Goal: Task Accomplishment & Management: Use online tool/utility

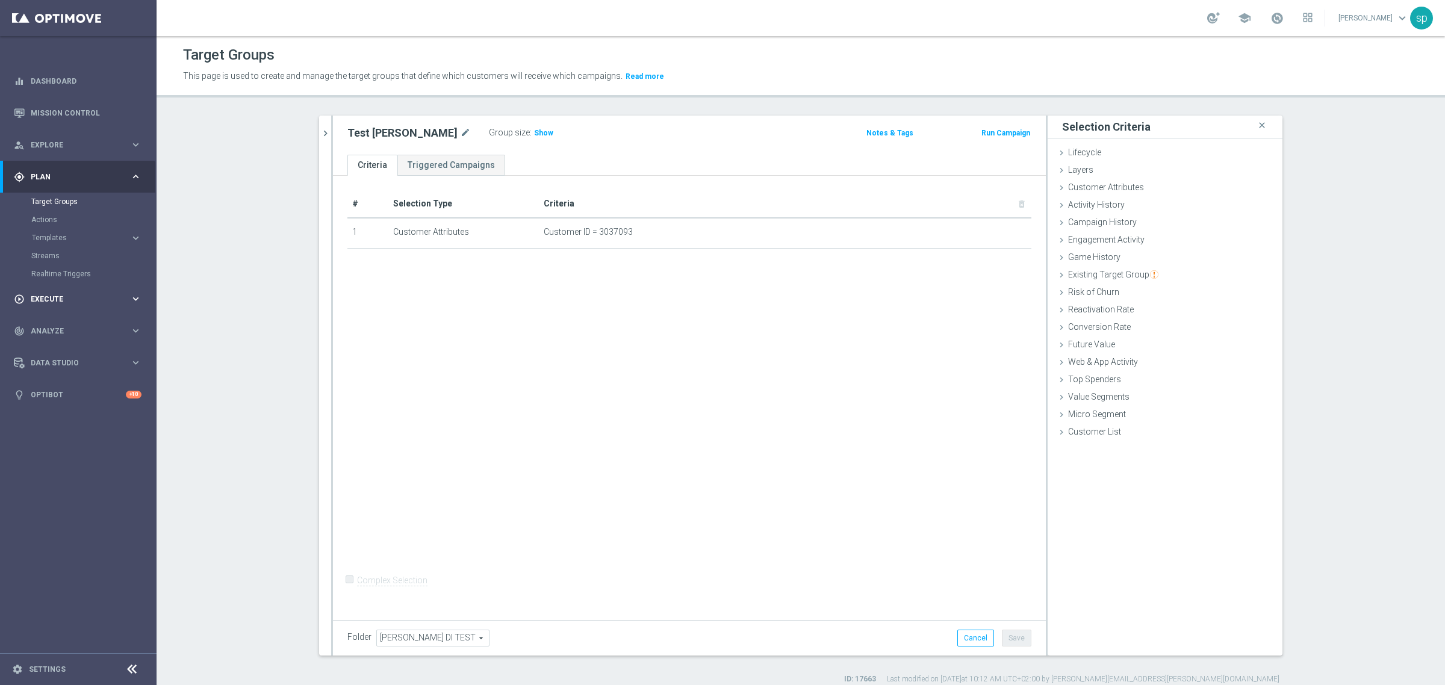
click at [42, 296] on span "Execute" at bounding box center [80, 299] width 99 height 7
click at [61, 251] on link "Stream Builder" at bounding box center [78, 252] width 94 height 10
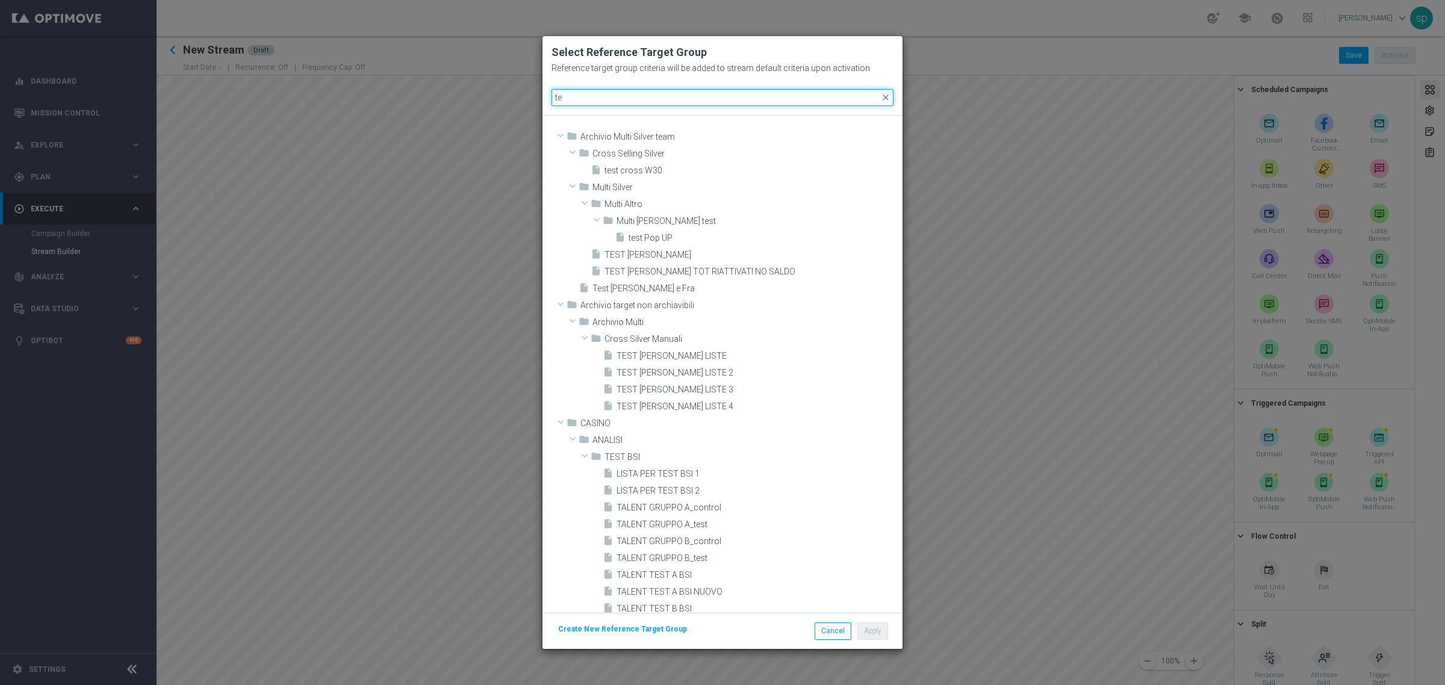
type input "t"
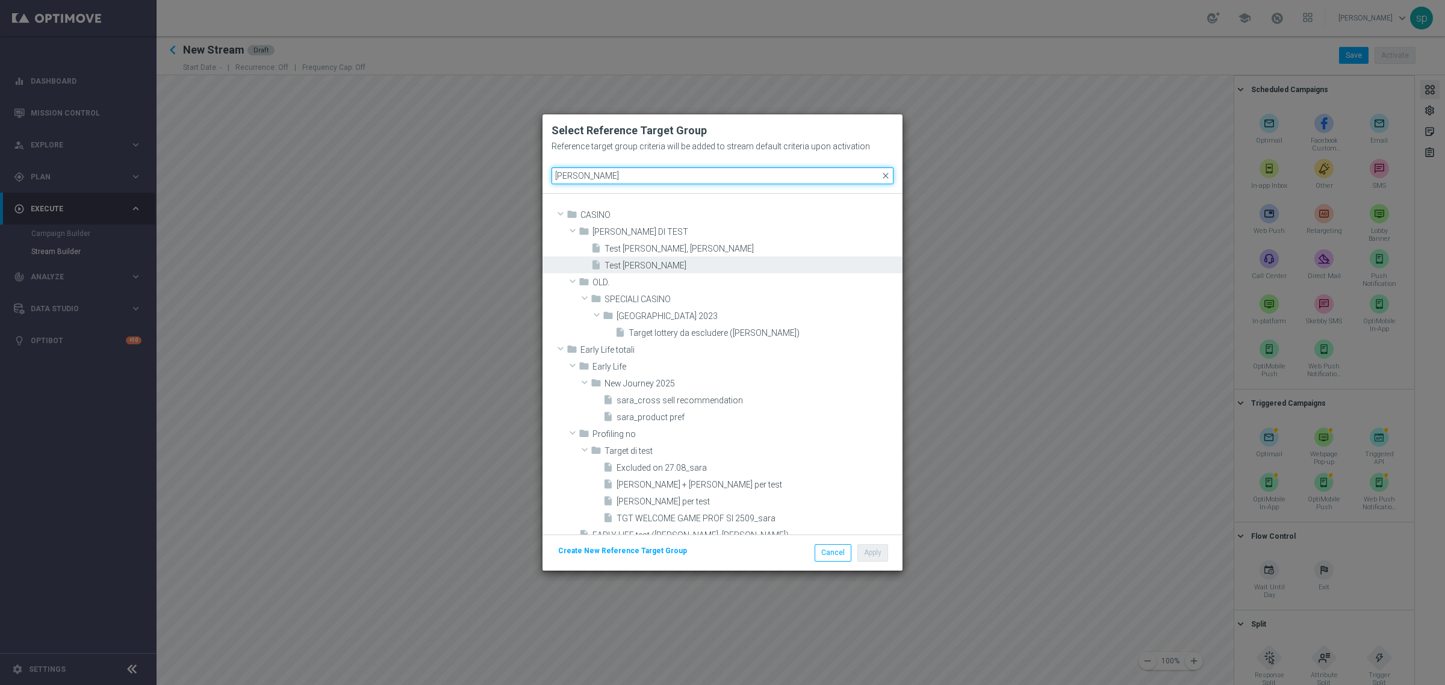
type input "[PERSON_NAME]"
click at [644, 259] on div "insert_drive_file Test [PERSON_NAME]" at bounding box center [745, 265] width 309 height 17
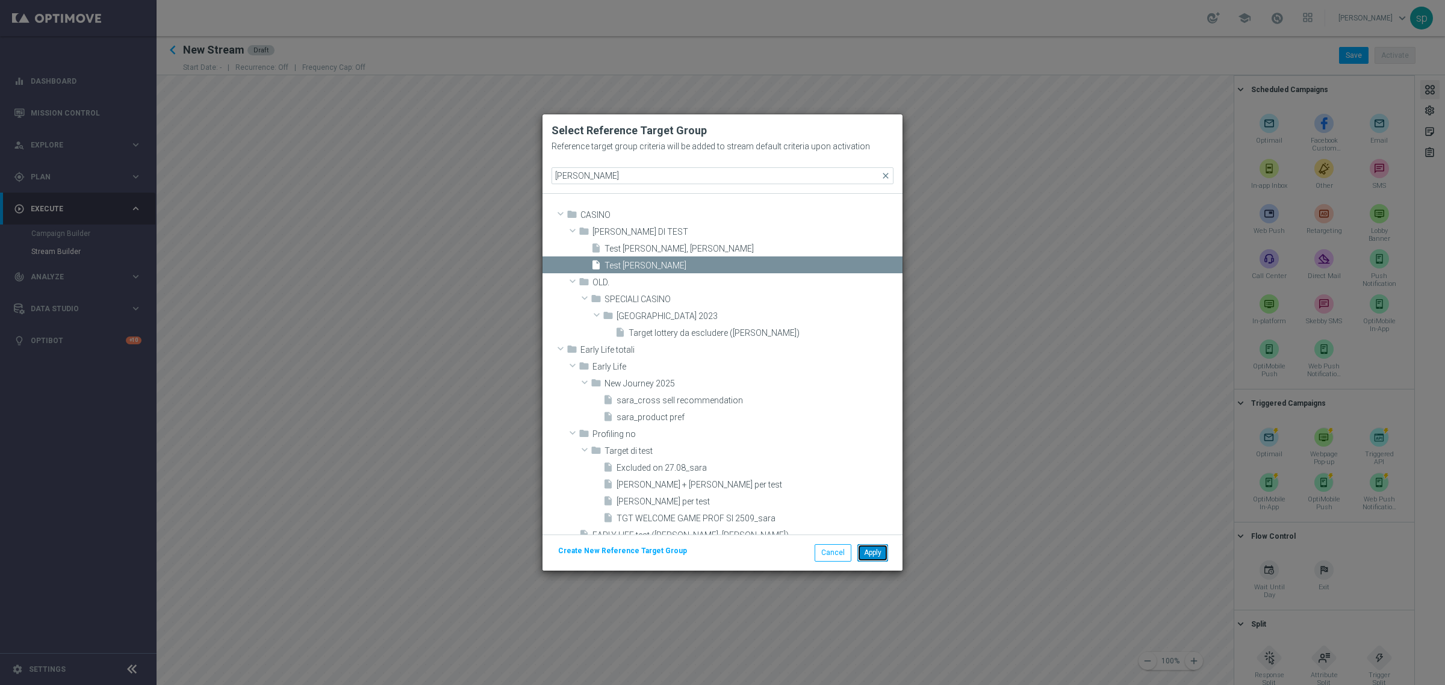
click at [870, 554] on button "Apply" at bounding box center [873, 552] width 31 height 17
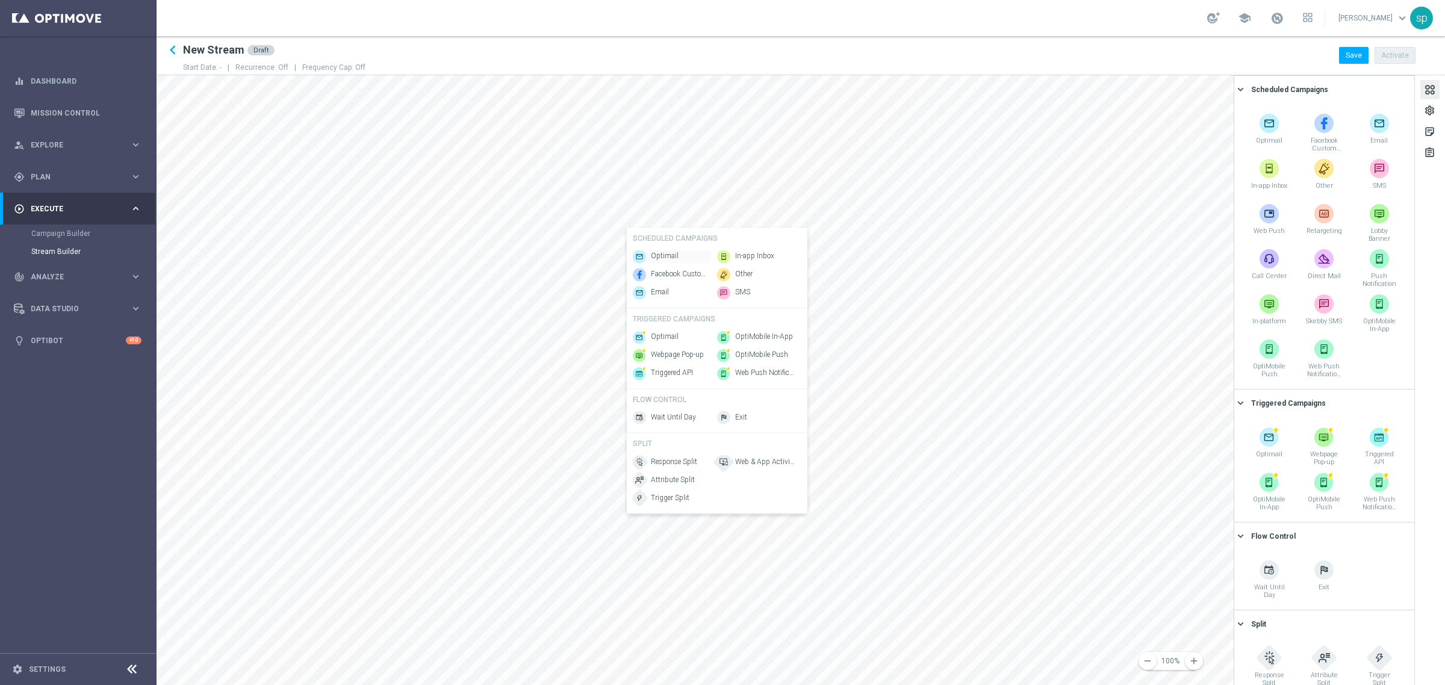
click at [662, 252] on span "Optimail" at bounding box center [665, 257] width 28 height 10
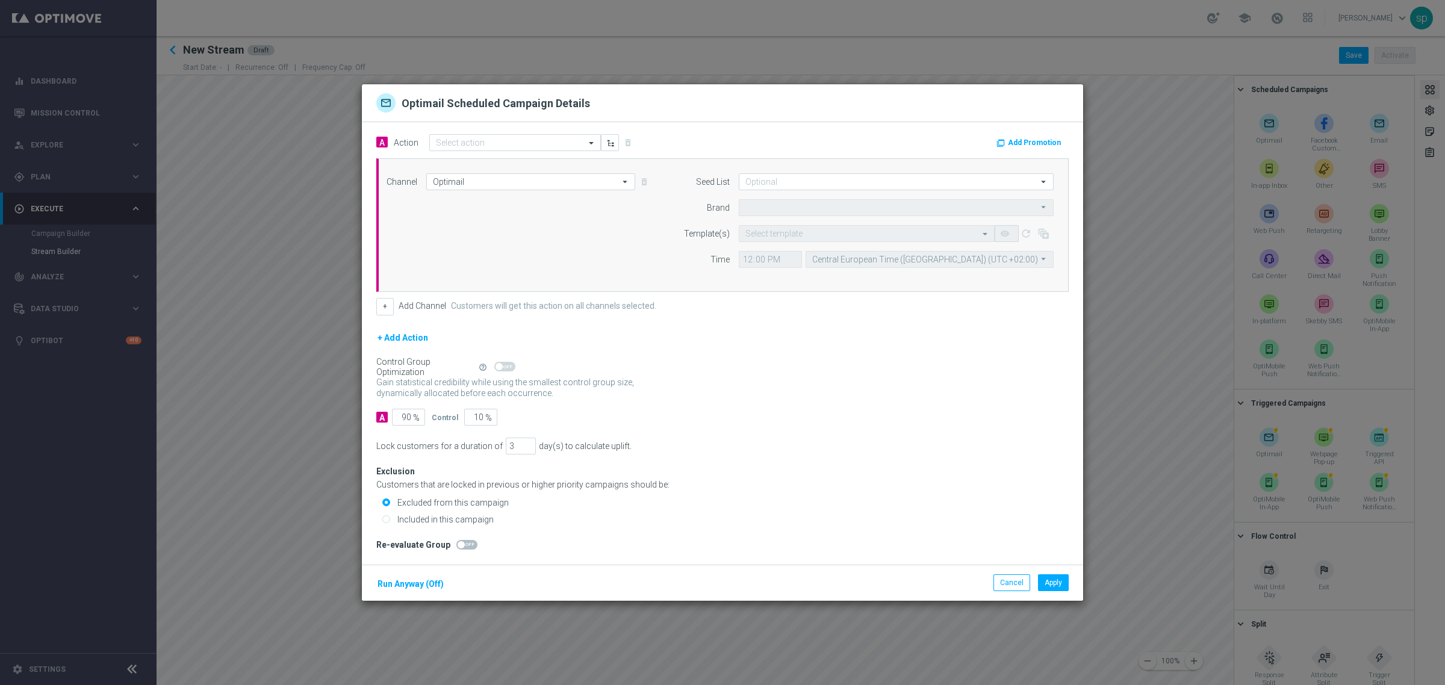
type input "Sisal Marketing"
click at [1040, 145] on button "Add Promotion" at bounding box center [1030, 142] width 70 height 13
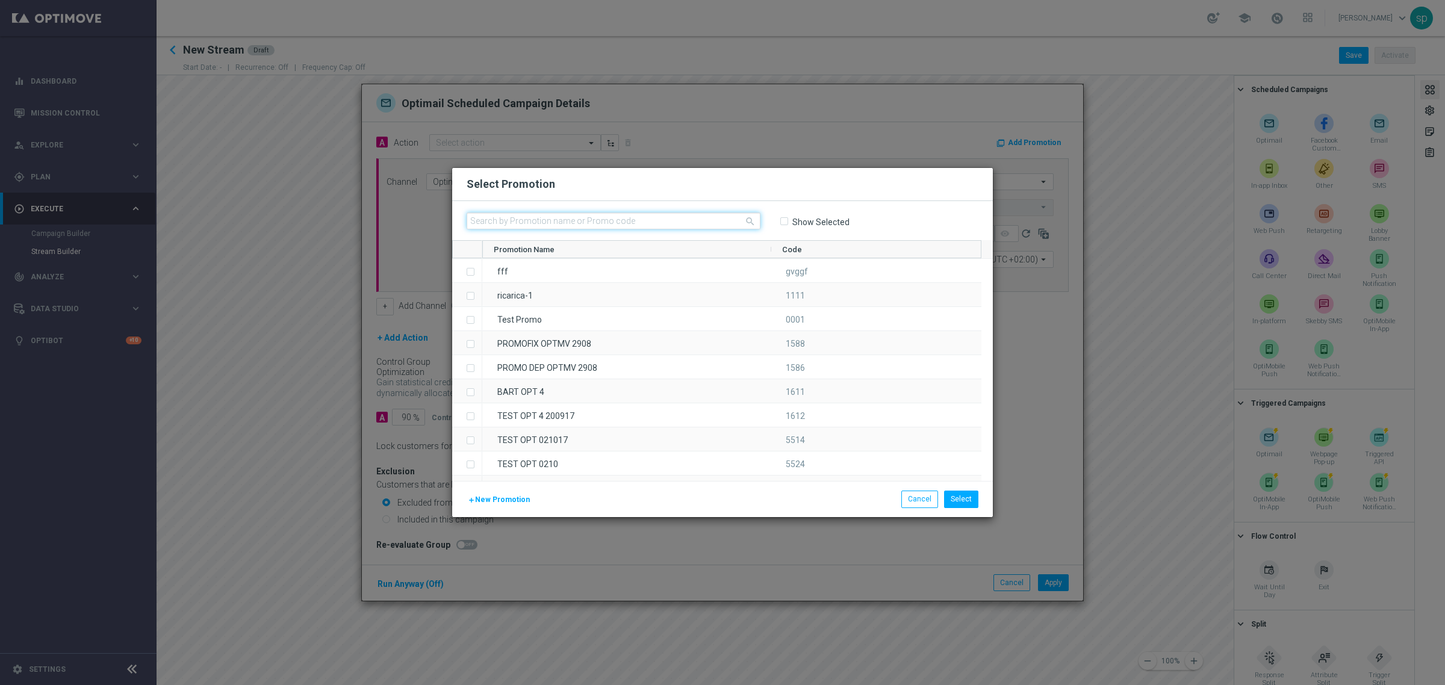
click at [549, 217] on input "text" at bounding box center [614, 221] width 294 height 17
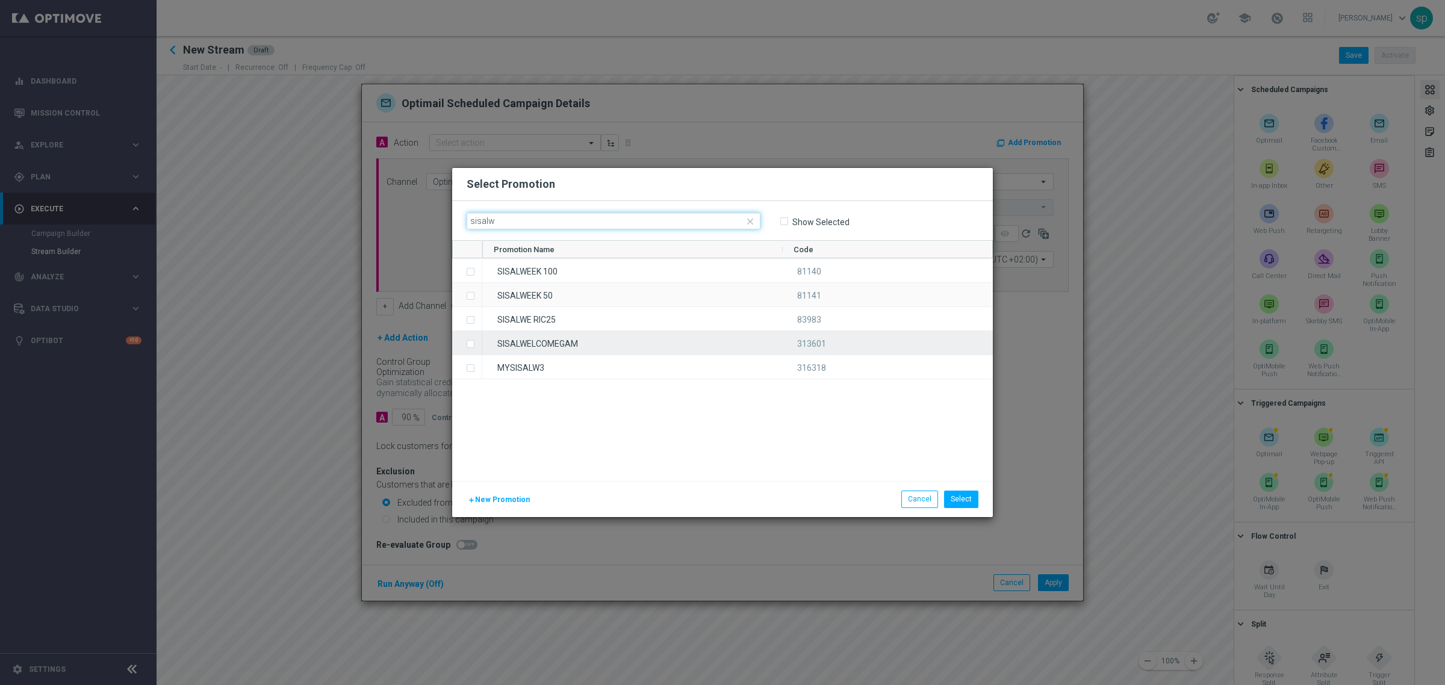
type input "sisalw"
click at [580, 340] on div "SISALWELCOMEGAM" at bounding box center [632, 342] width 300 height 23
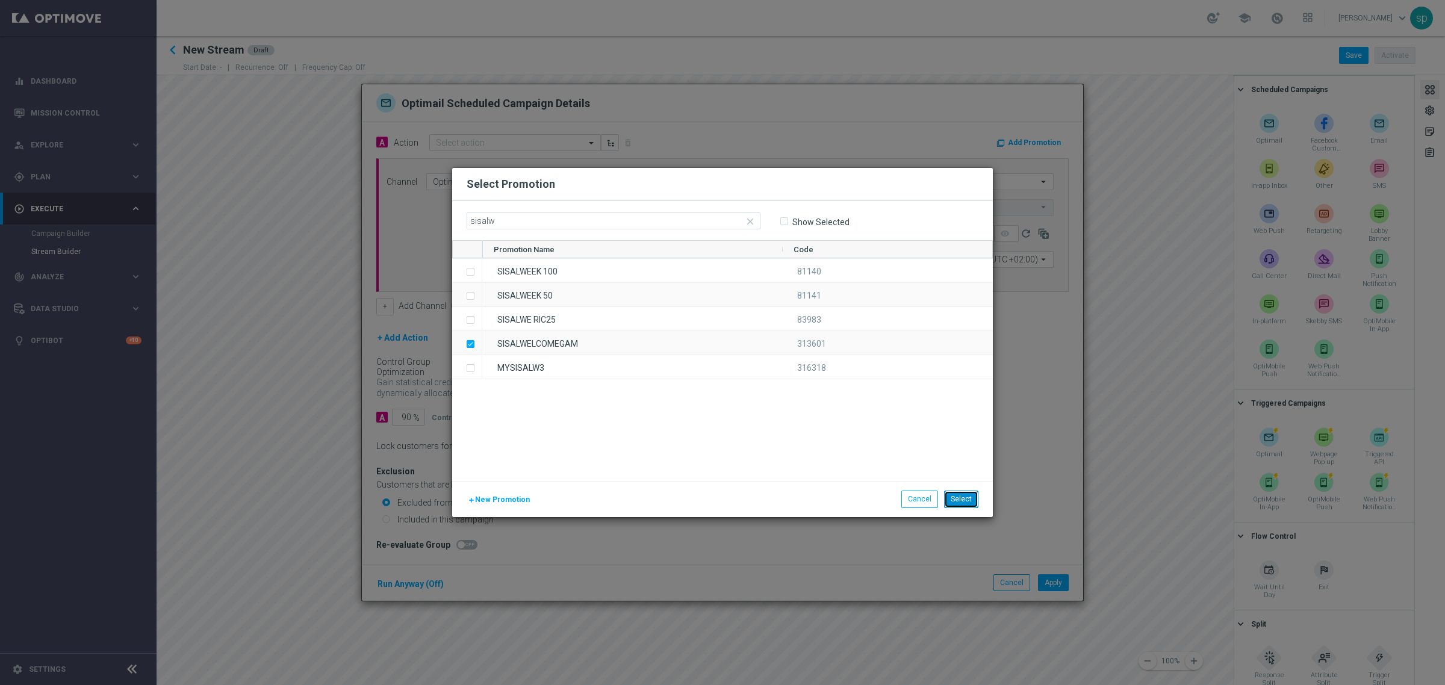
click at [973, 503] on button "Select" at bounding box center [961, 499] width 34 height 17
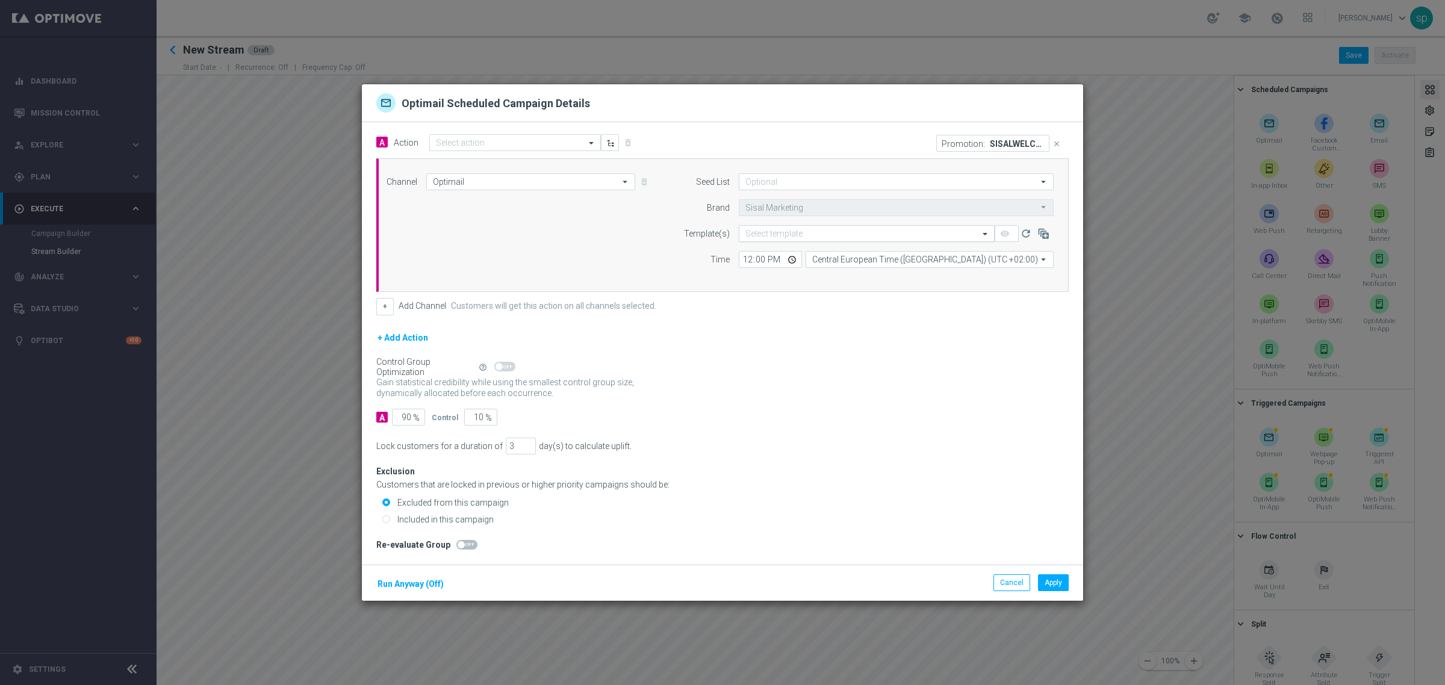
click at [801, 236] on input "text" at bounding box center [855, 234] width 219 height 10
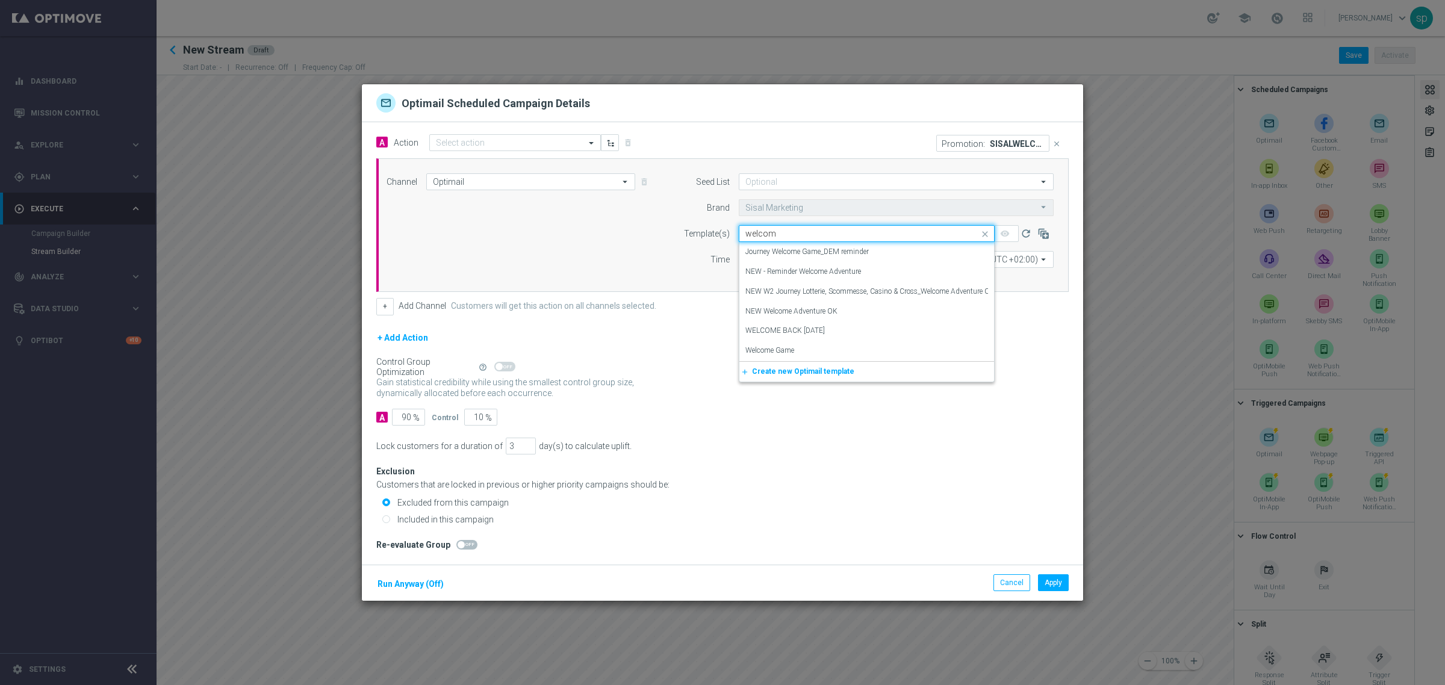
type input "welcome"
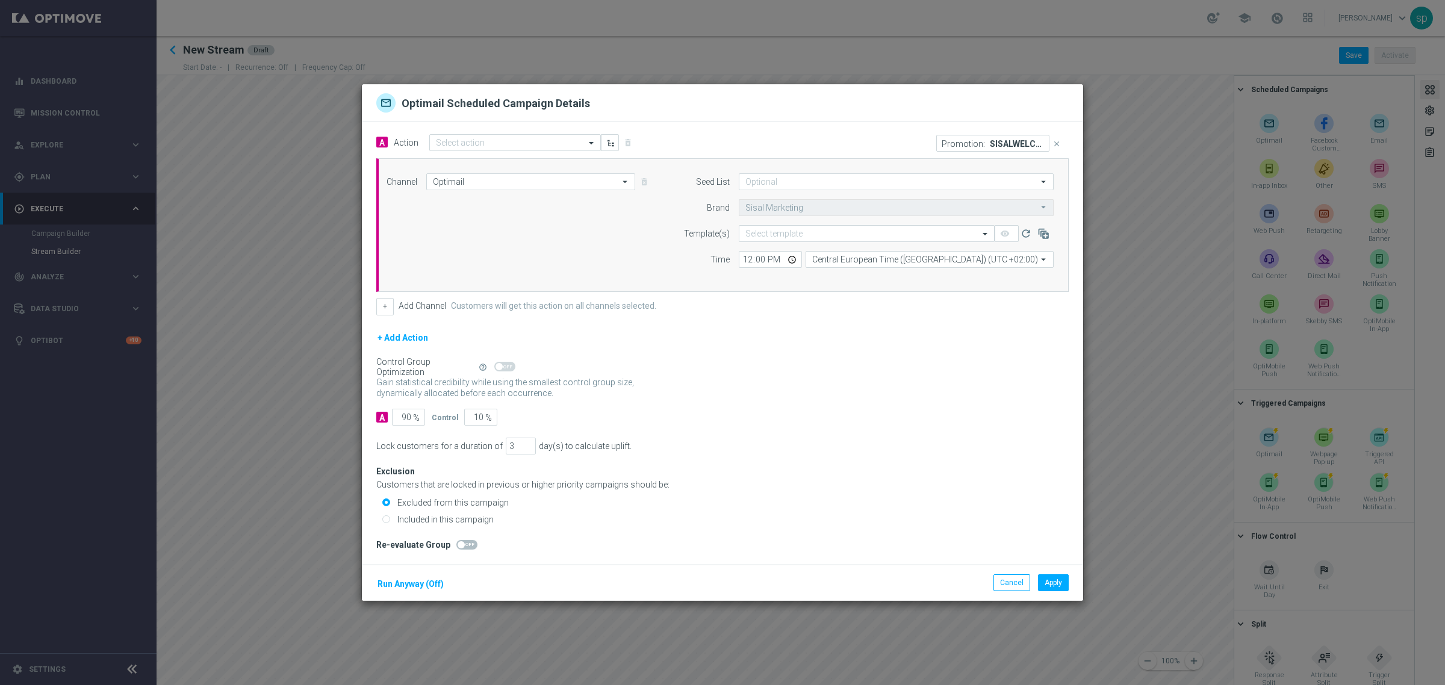
click at [1000, 422] on div "A 90 % Control 10 %" at bounding box center [722, 417] width 693 height 17
click at [1009, 580] on button "Cancel" at bounding box center [1012, 582] width 37 height 17
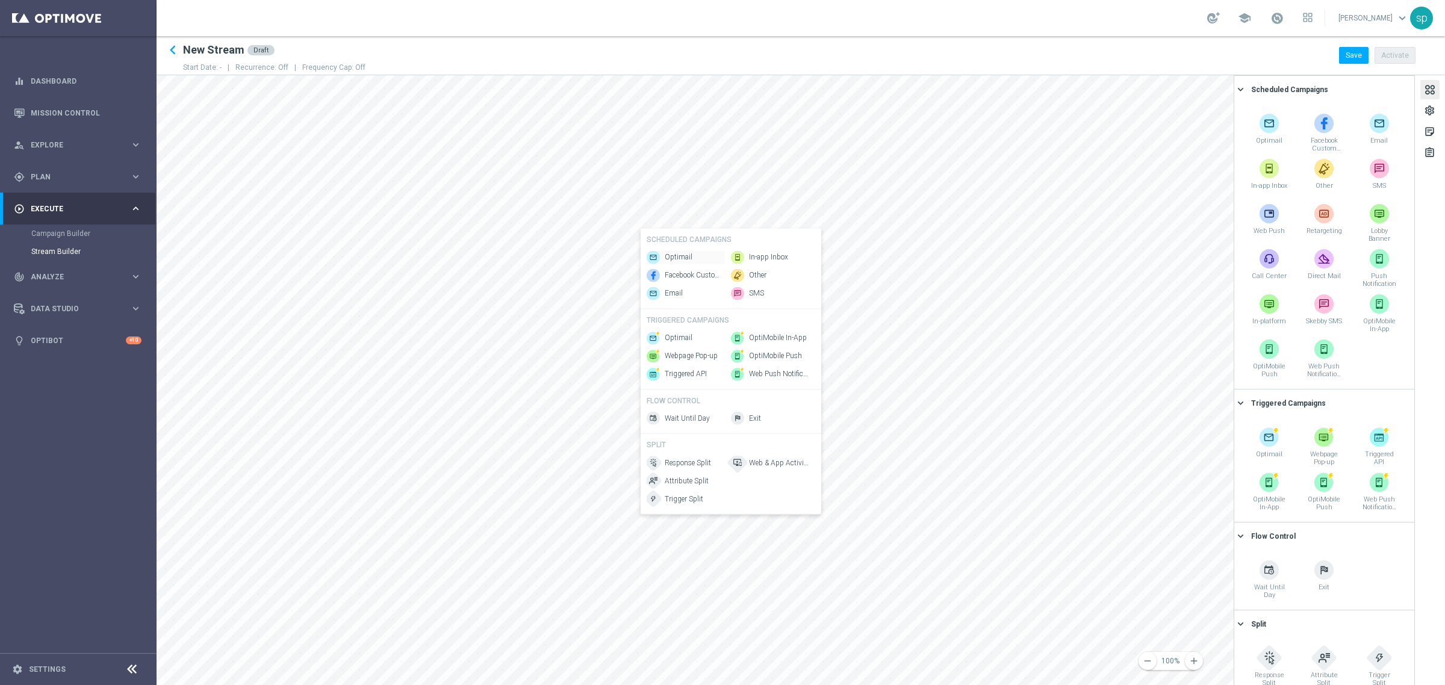
click at [676, 252] on span "Optimail" at bounding box center [679, 257] width 28 height 10
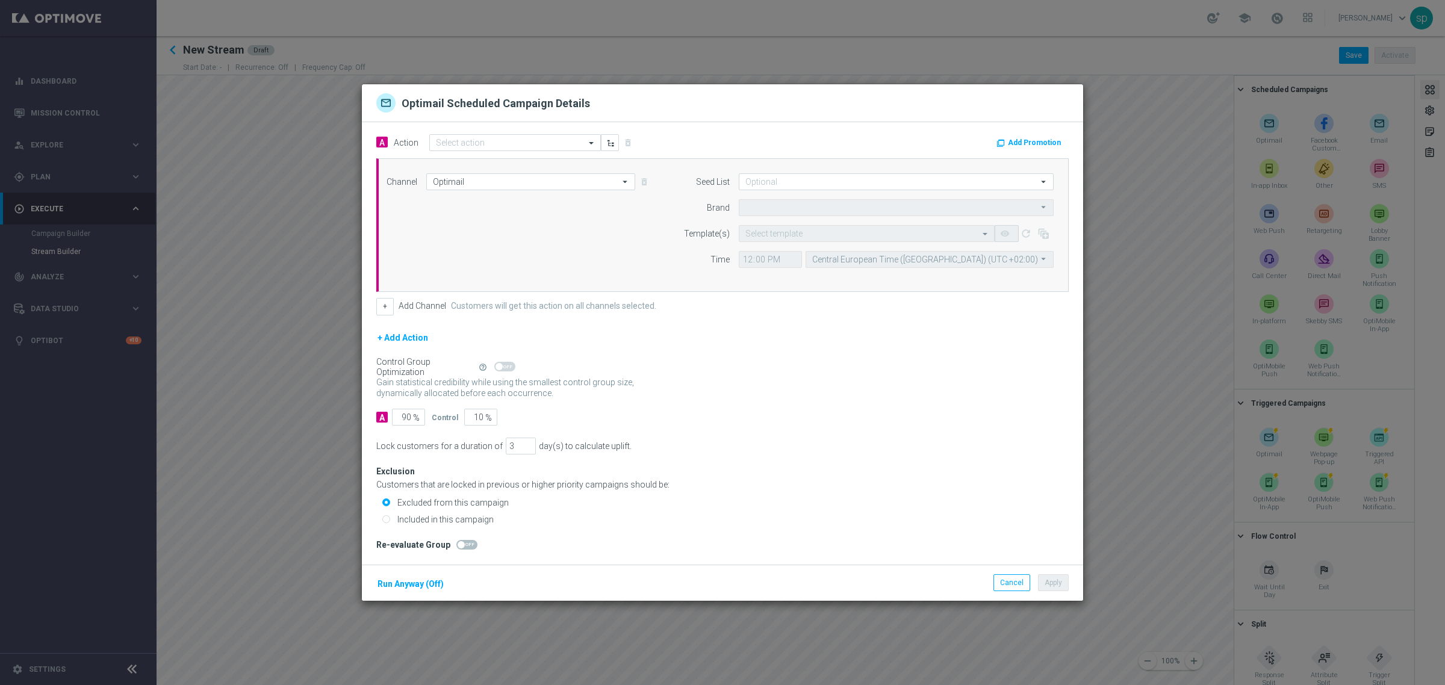
type input "Sisal Marketing"
click at [1022, 136] on button "Add Promotion" at bounding box center [1030, 142] width 70 height 13
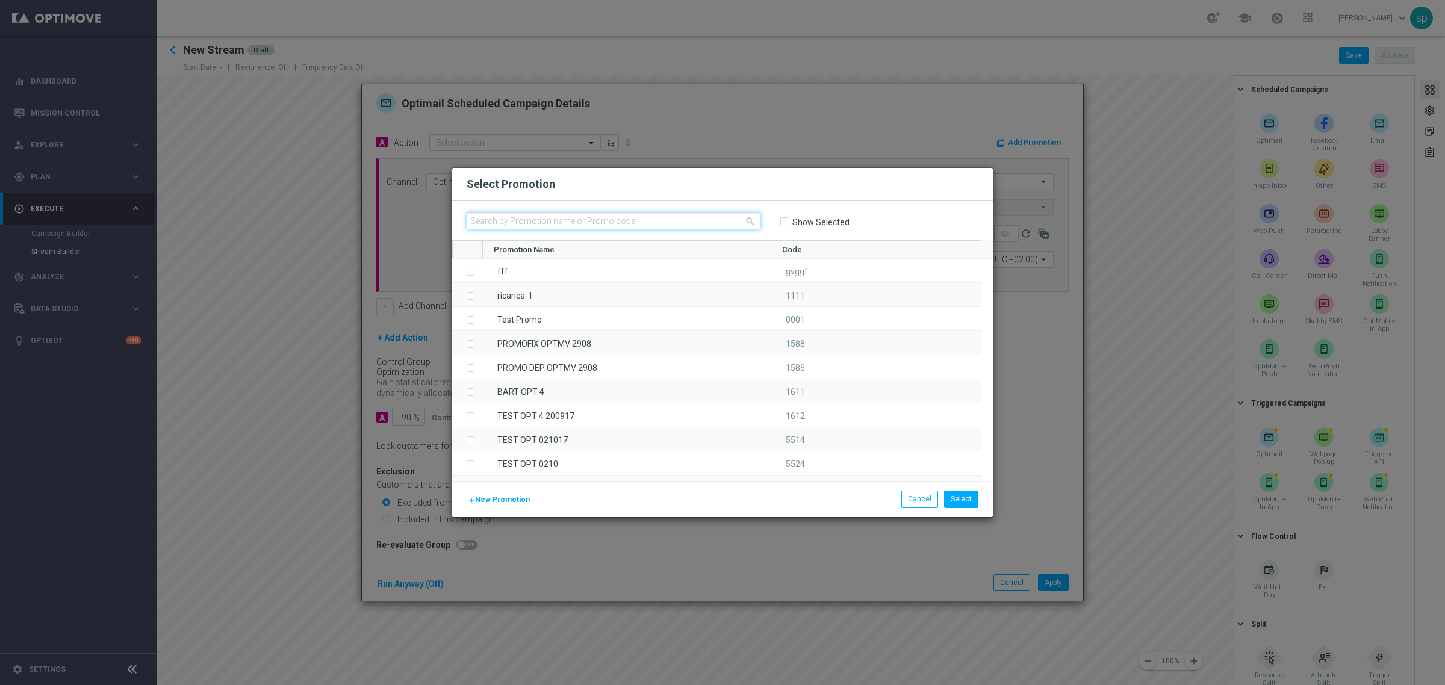
click at [612, 222] on input "text" at bounding box center [614, 221] width 294 height 17
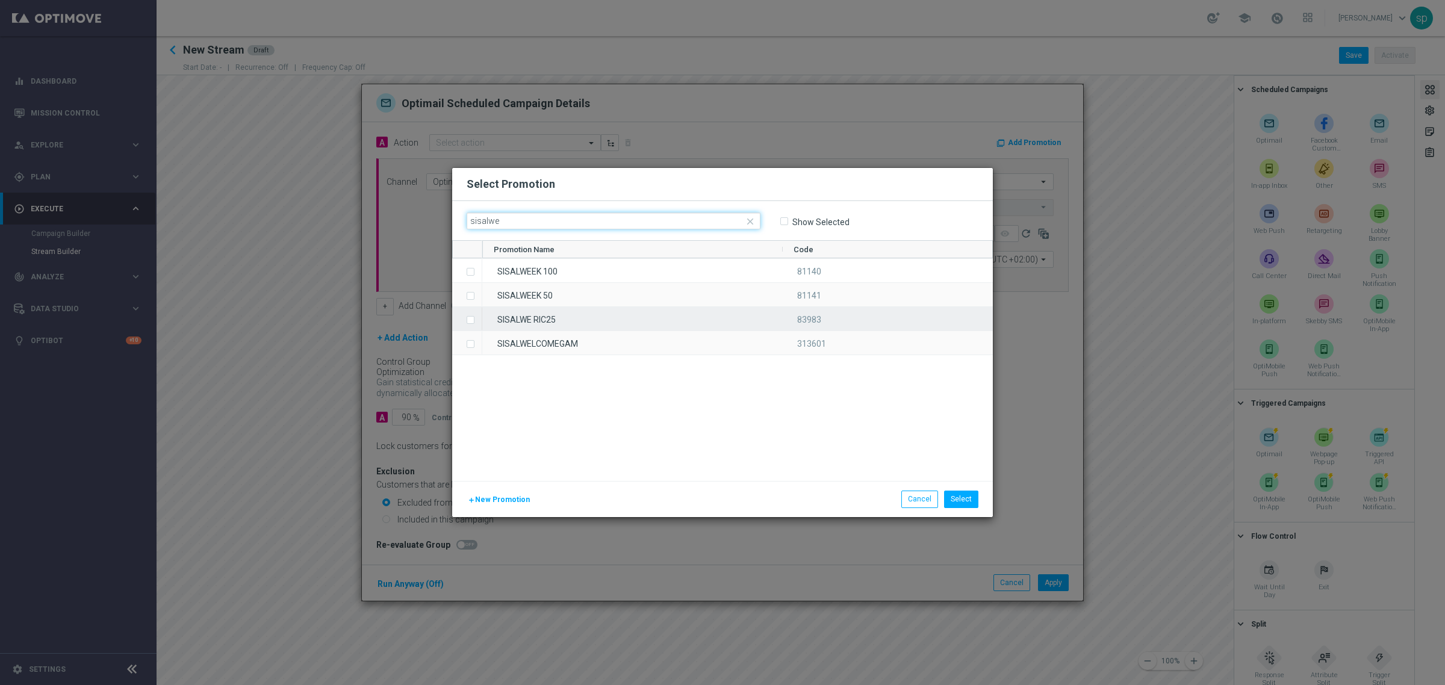
type input "sisalwe"
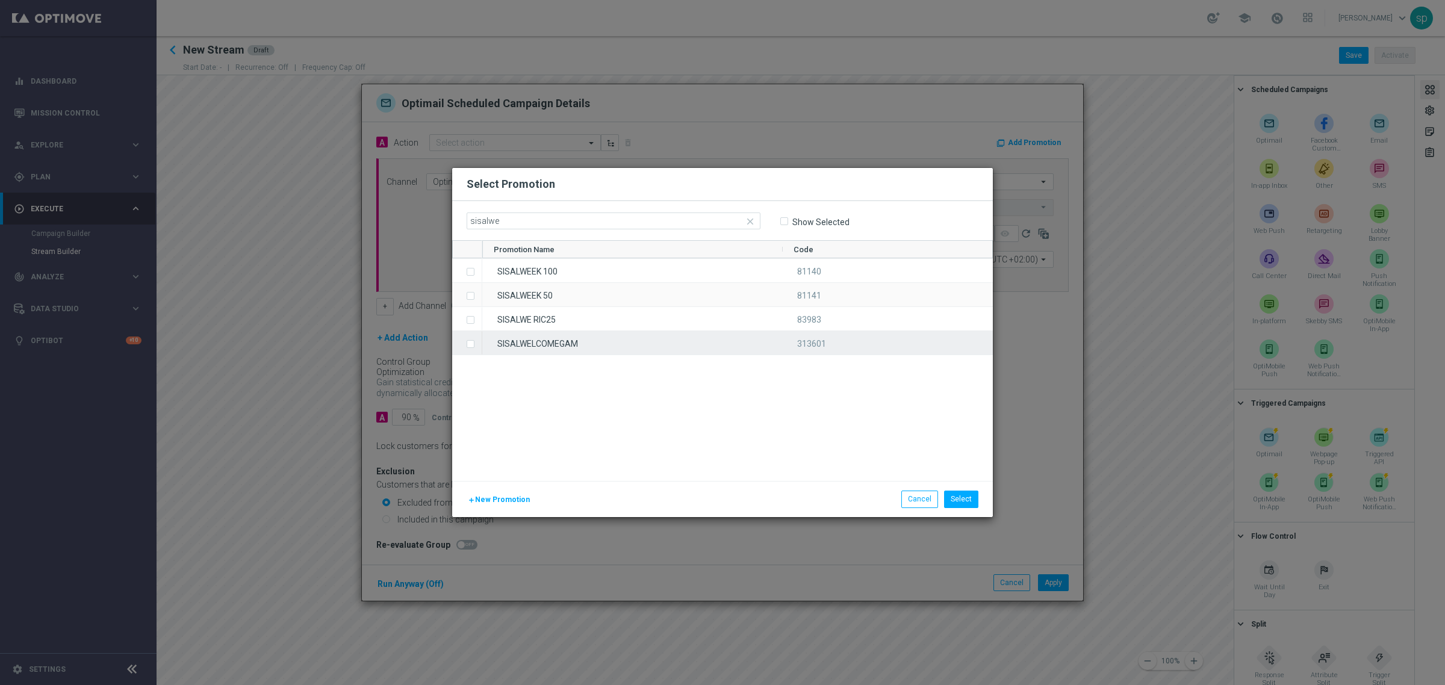
click at [575, 337] on div "SISALWELCOMEGAM" at bounding box center [632, 342] width 300 height 23
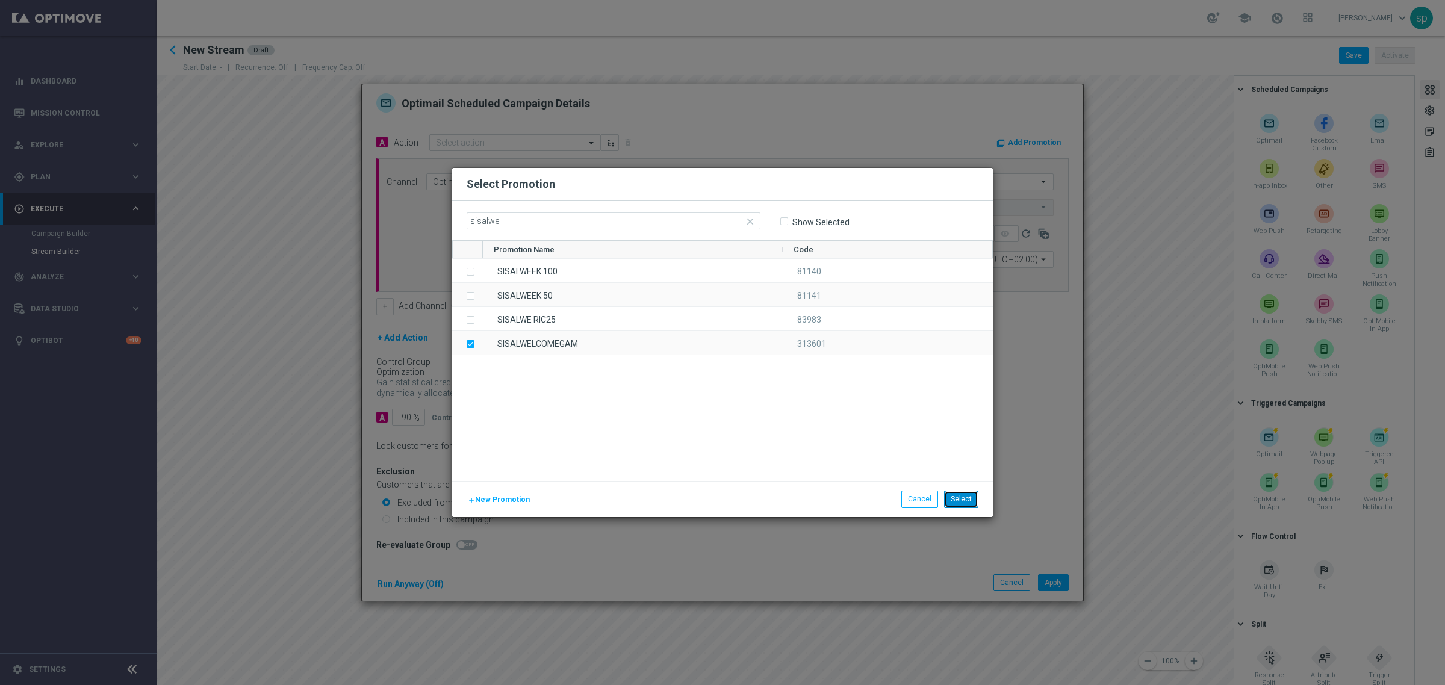
click at [970, 503] on button "Select" at bounding box center [961, 499] width 34 height 17
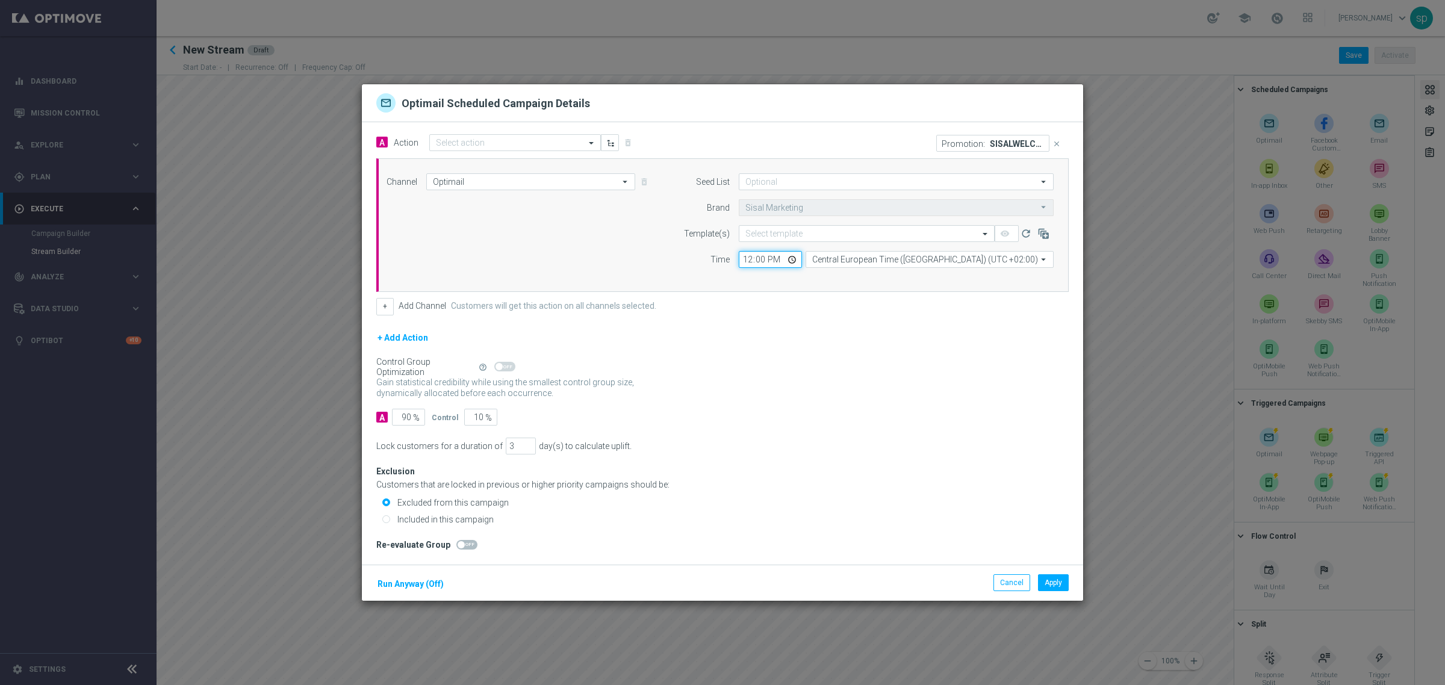
click at [746, 258] on input "12:00" at bounding box center [770, 259] width 63 height 17
type input "09:00"
click at [855, 259] on input "Central European Time ([GEOGRAPHIC_DATA]) (UTC +02:00)" at bounding box center [930, 259] width 248 height 17
click at [859, 273] on div "Central European Time ([GEOGRAPHIC_DATA]) (UTC +02:00)" at bounding box center [910, 277] width 197 height 11
type input "Central European Time ([GEOGRAPHIC_DATA]) (UTC +02:00)"
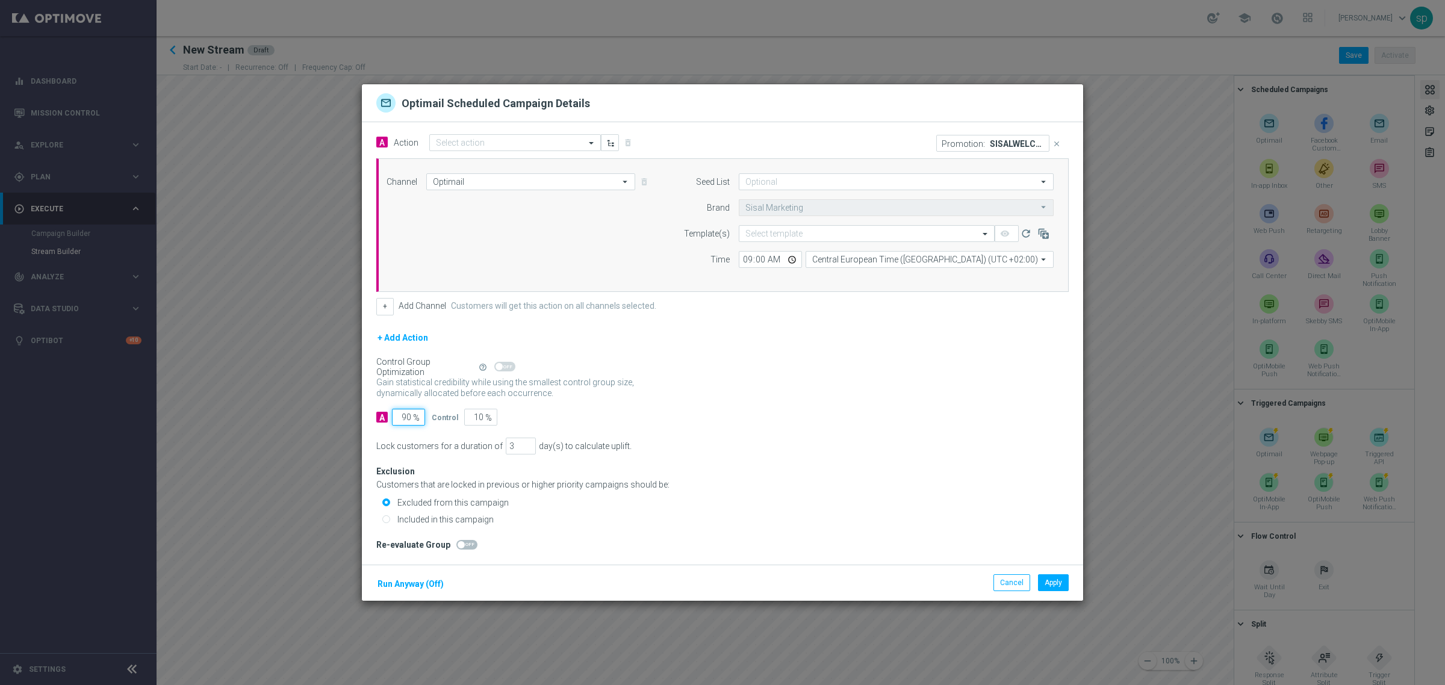
click at [408, 417] on input "90" at bounding box center [408, 417] width 33 height 17
type input "0"
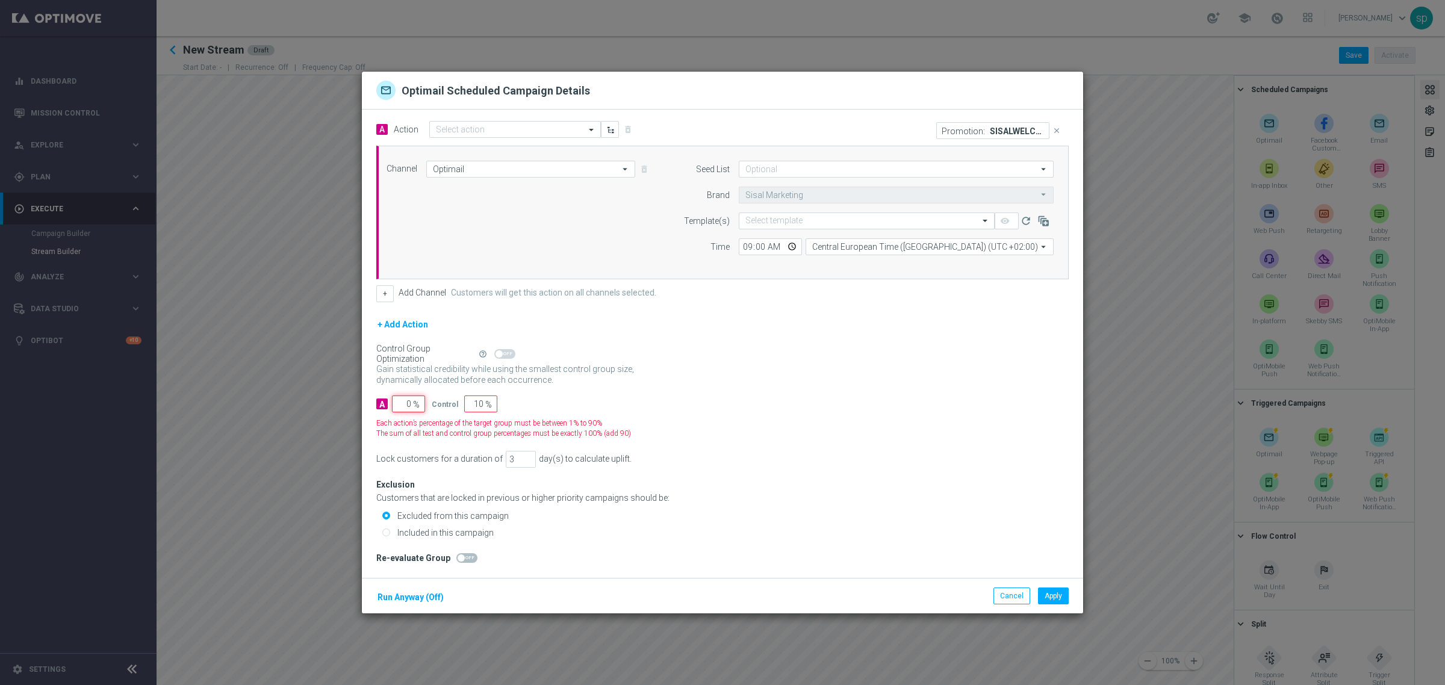
type input "100"
type input "0"
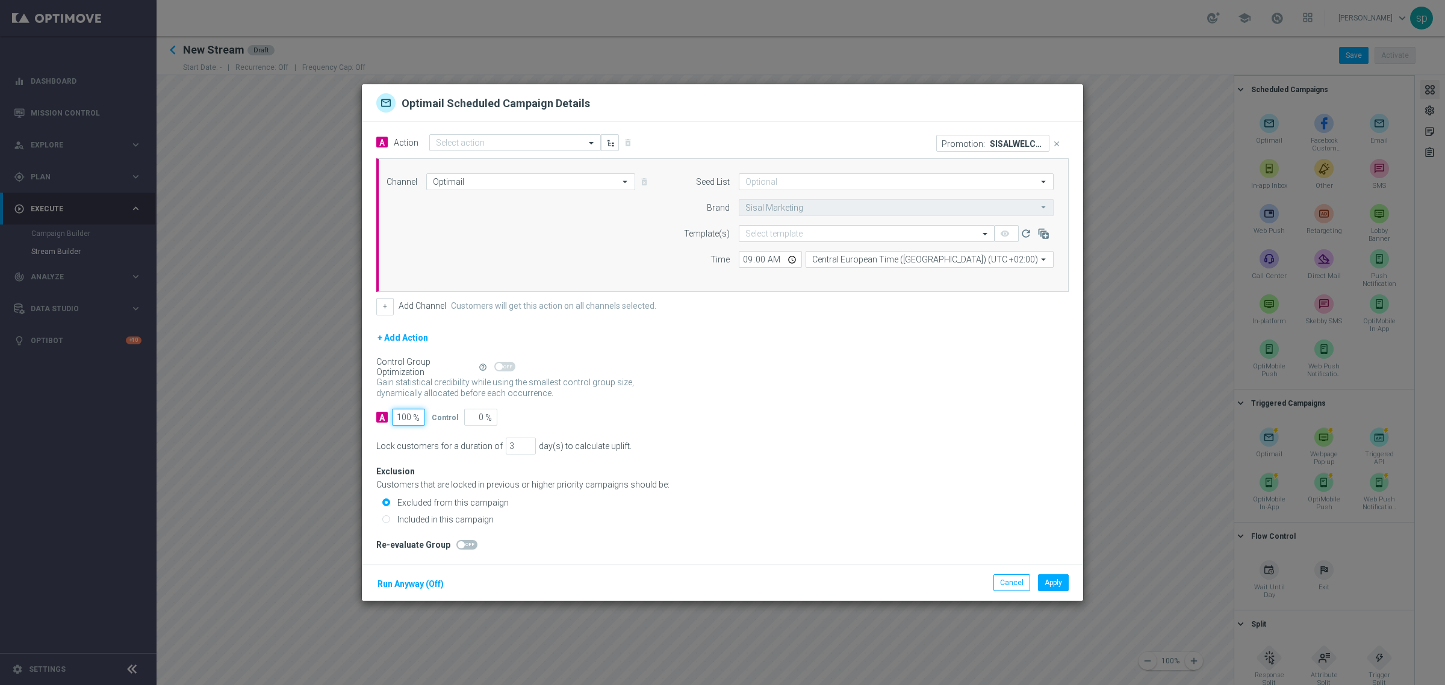
type input "100"
click at [521, 443] on input "4" at bounding box center [521, 446] width 30 height 17
click at [521, 443] on input "5" at bounding box center [521, 446] width 30 height 17
click at [521, 443] on input "6" at bounding box center [521, 446] width 30 height 17
type input "7"
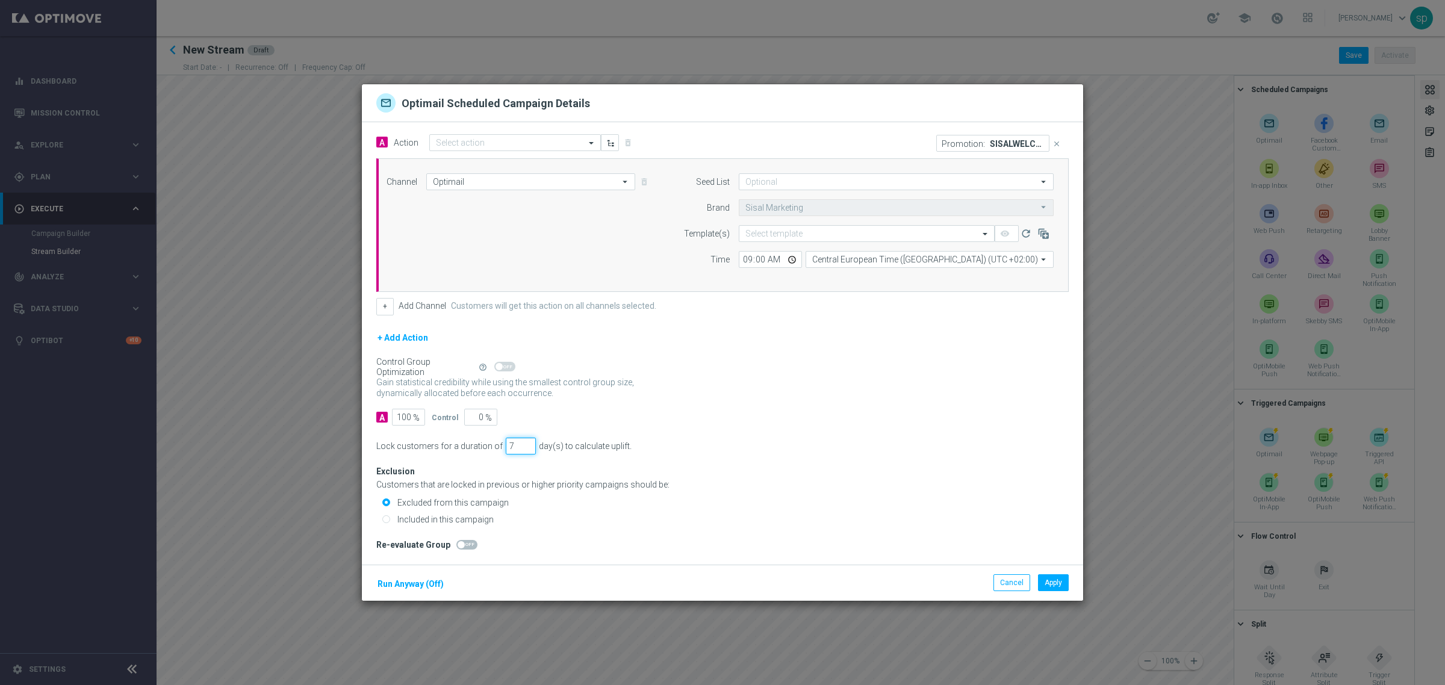
click at [521, 443] on input "7" at bounding box center [521, 446] width 30 height 17
click at [488, 518] on label "Included in this campaign" at bounding box center [443, 519] width 99 height 11
click at [390, 518] on input "Included in this campaign" at bounding box center [386, 521] width 8 height 8
radio input "true"
click at [419, 585] on button "Run Anyway (Off)" at bounding box center [410, 584] width 69 height 15
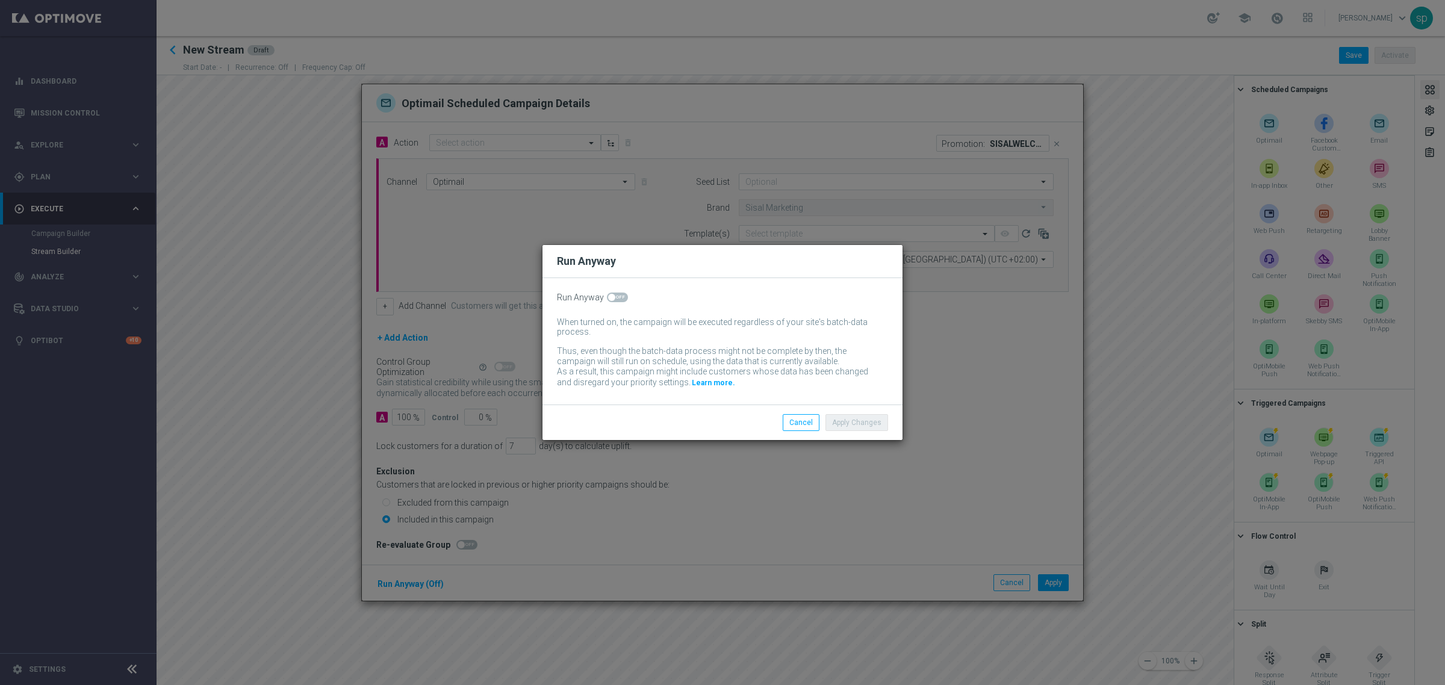
click at [621, 299] on span at bounding box center [617, 298] width 21 height 10
click at [621, 299] on input "checkbox" at bounding box center [617, 298] width 21 height 10
checkbox input "true"
click at [881, 422] on button "Apply Changes" at bounding box center [857, 422] width 63 height 17
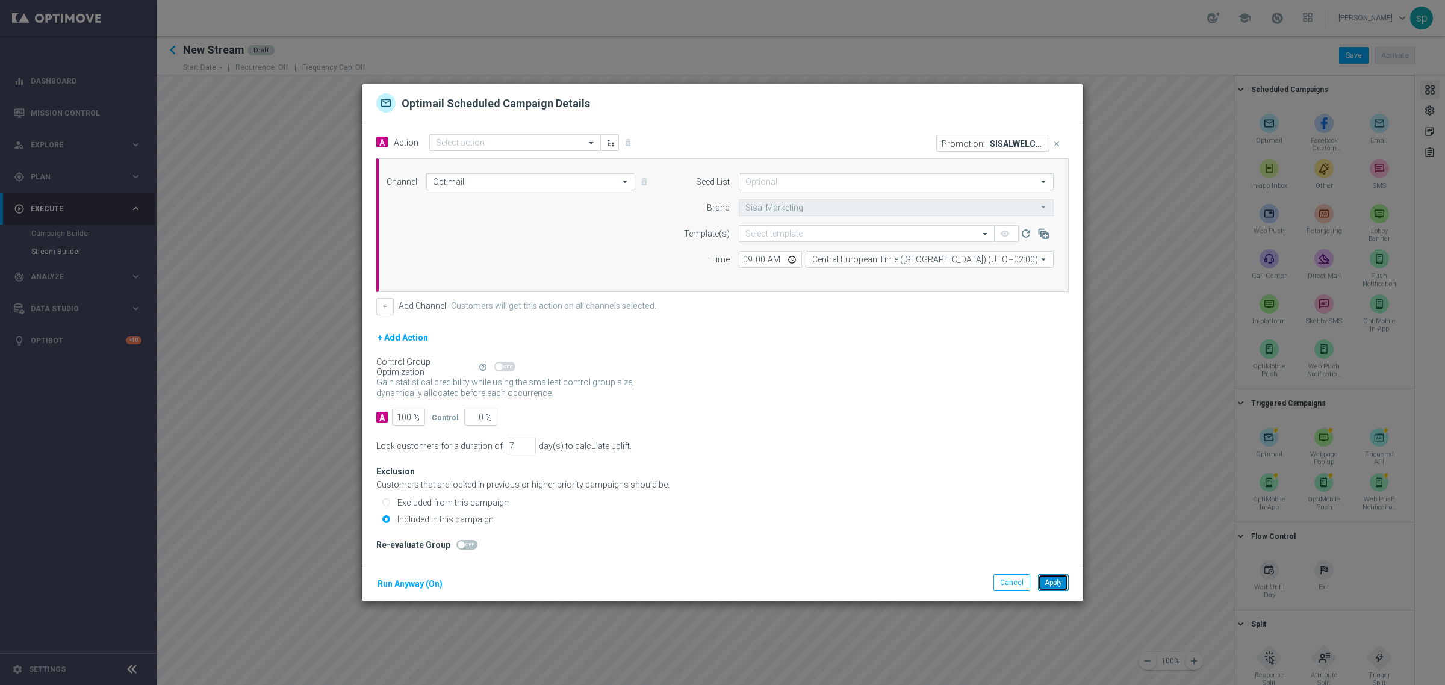
click at [1056, 588] on button "Apply" at bounding box center [1053, 582] width 31 height 17
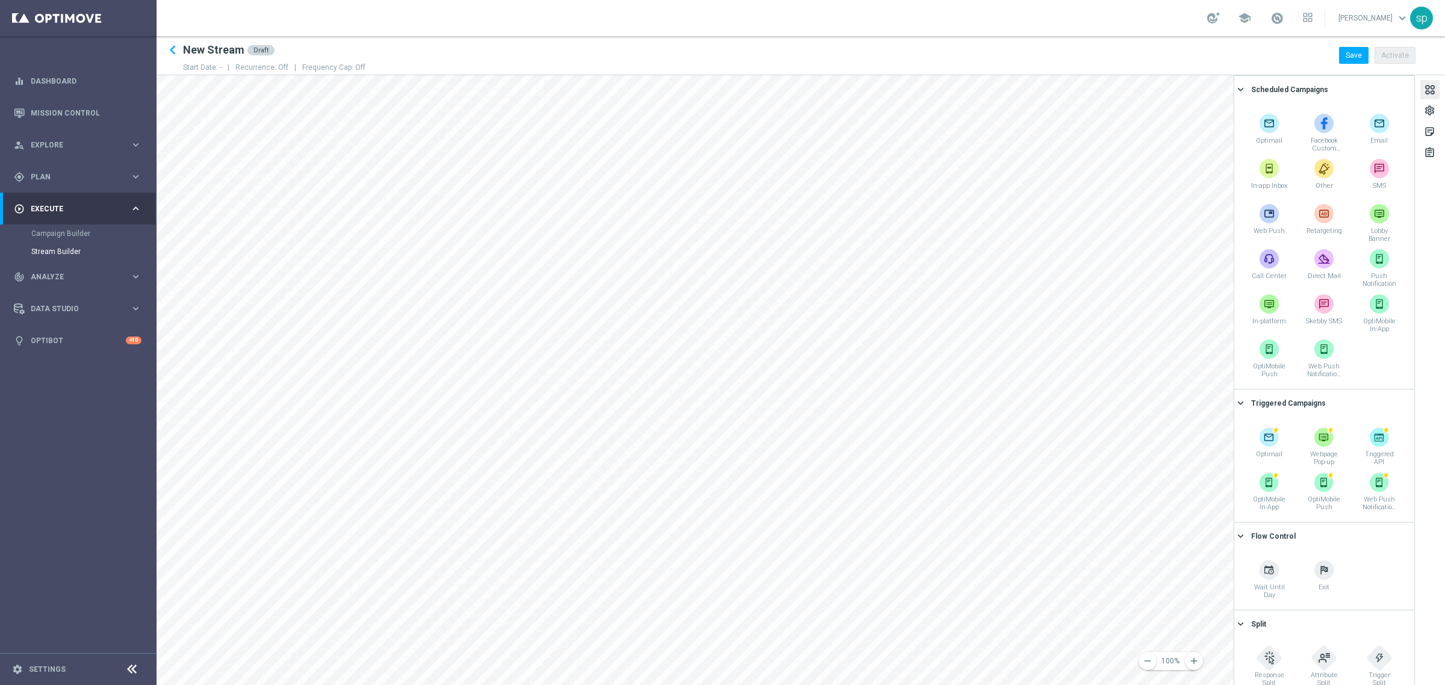
click at [222, 49] on h2 "New Stream" at bounding box center [213, 50] width 61 height 14
click at [1430, 109] on div "settings" at bounding box center [1429, 113] width 11 height 16
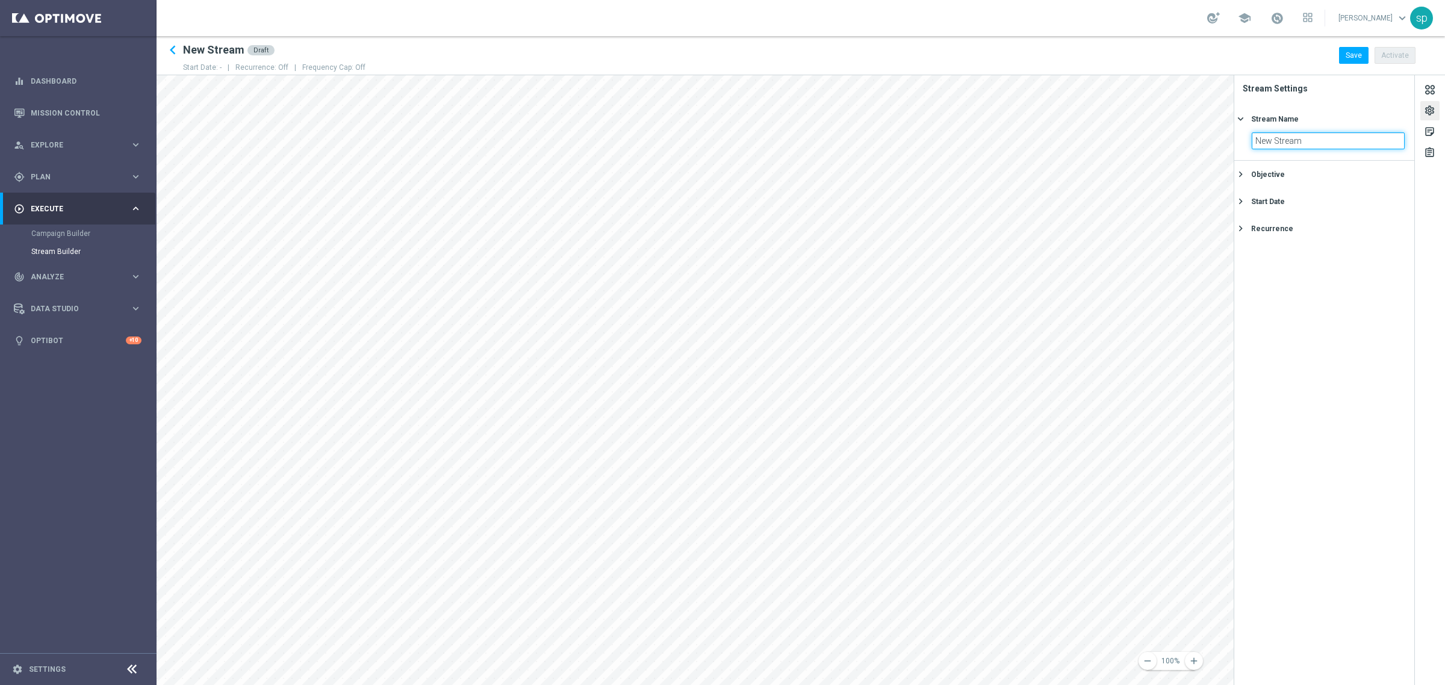
click at [1107, 137] on div "remove 100% add settings sticky_note_2 assignment Stream Settings Stream Name k…" at bounding box center [801, 380] width 1289 height 610
type input "p"
click at [1256, 137] on input "PROPOSTA new journey EL" at bounding box center [1328, 140] width 153 height 17
type input "([PERSON_NAME]) PROPOSTA new journey EL"
click at [1360, 178] on div "Objective" at bounding box center [1329, 174] width 157 height 11
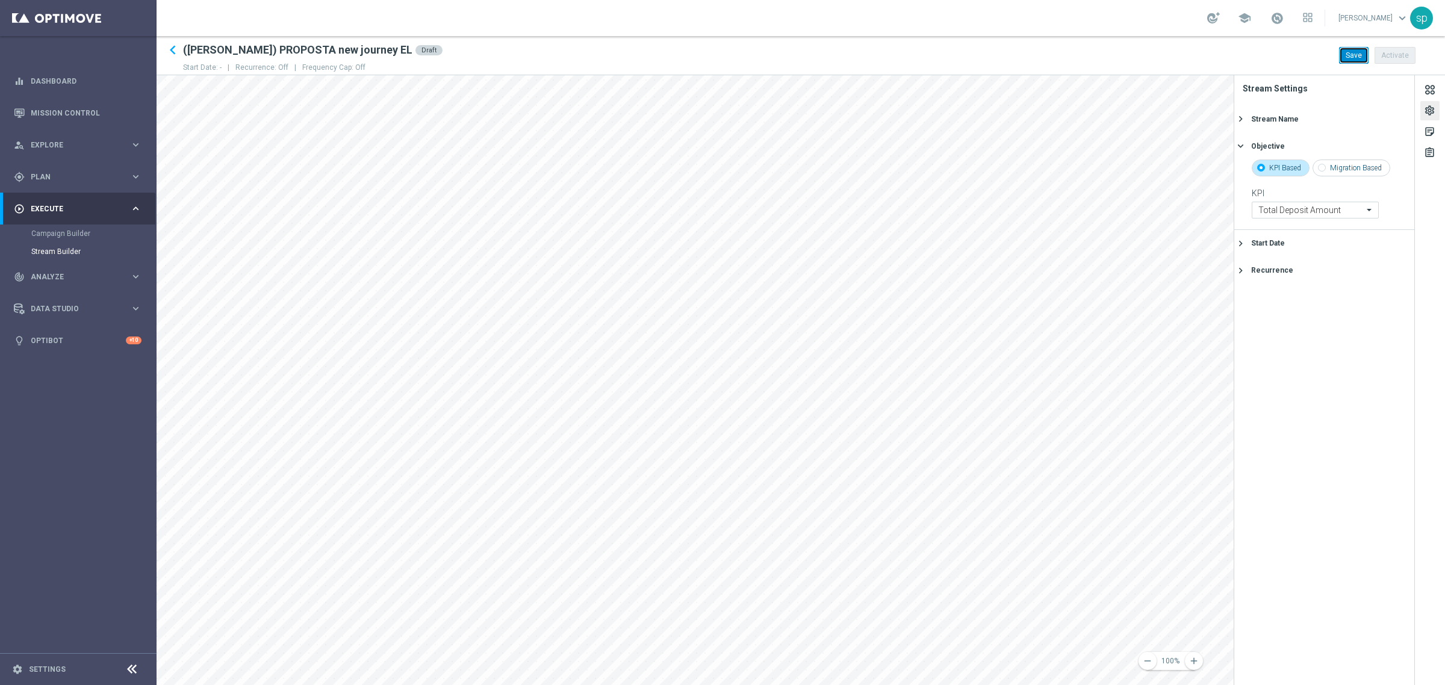
click at [1355, 56] on button "Save" at bounding box center [1354, 55] width 30 height 17
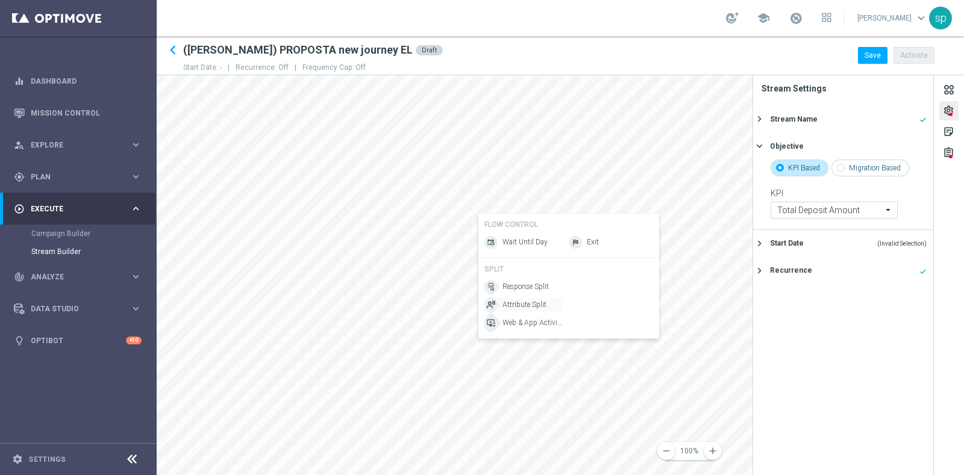
click at [521, 308] on span "Attribute Split" at bounding box center [524, 305] width 44 height 10
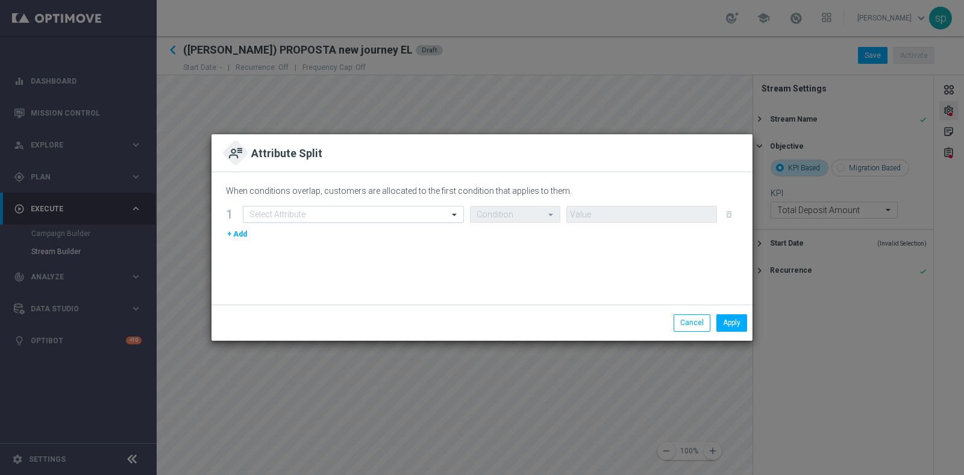
click at [413, 207] on div "Select Attribute" at bounding box center [353, 214] width 221 height 17
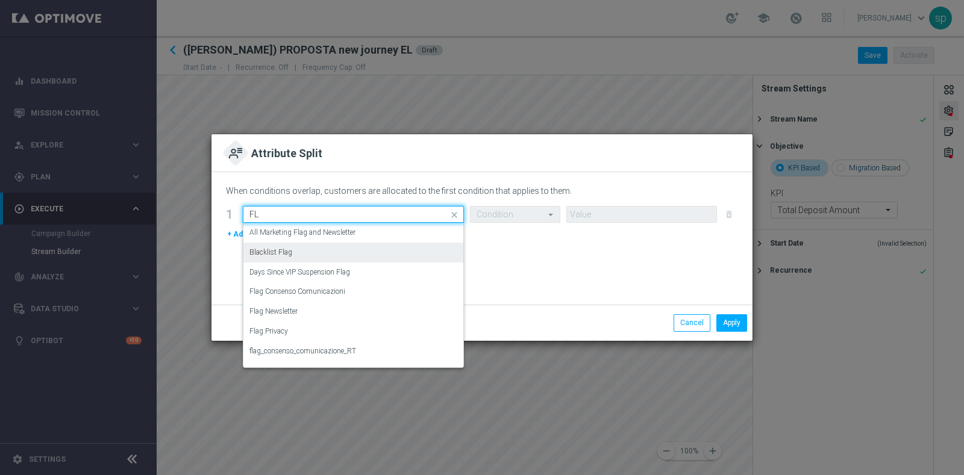
type input "F"
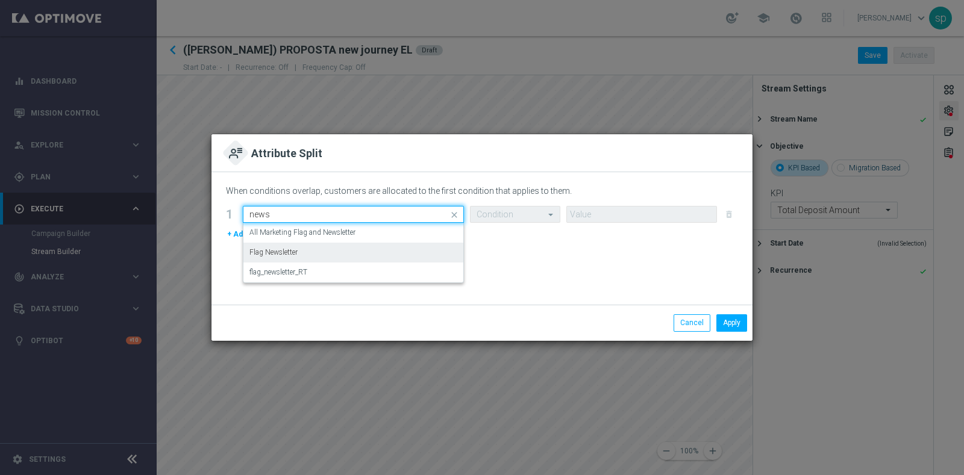
click at [352, 252] on div "Flag Newsletter" at bounding box center [353, 253] width 208 height 20
type input "news"
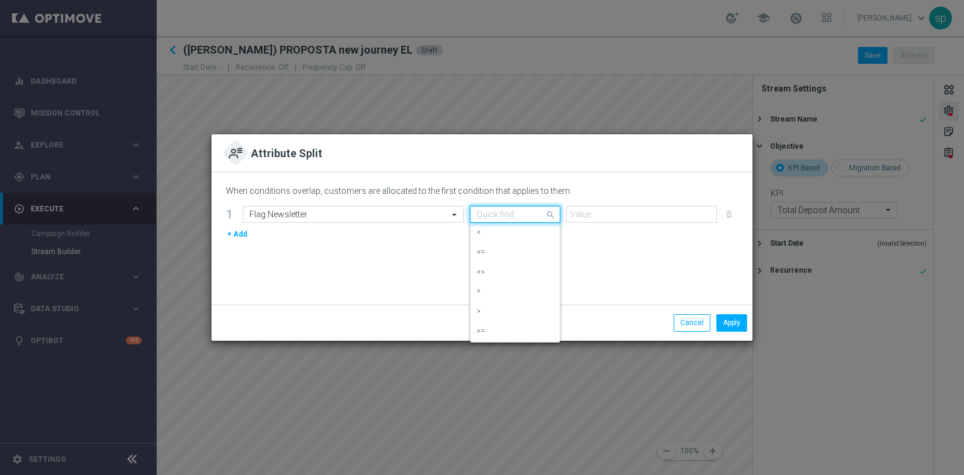
click at [506, 216] on input "text" at bounding box center [502, 215] width 53 height 10
click at [500, 290] on div "=" at bounding box center [514, 292] width 77 height 20
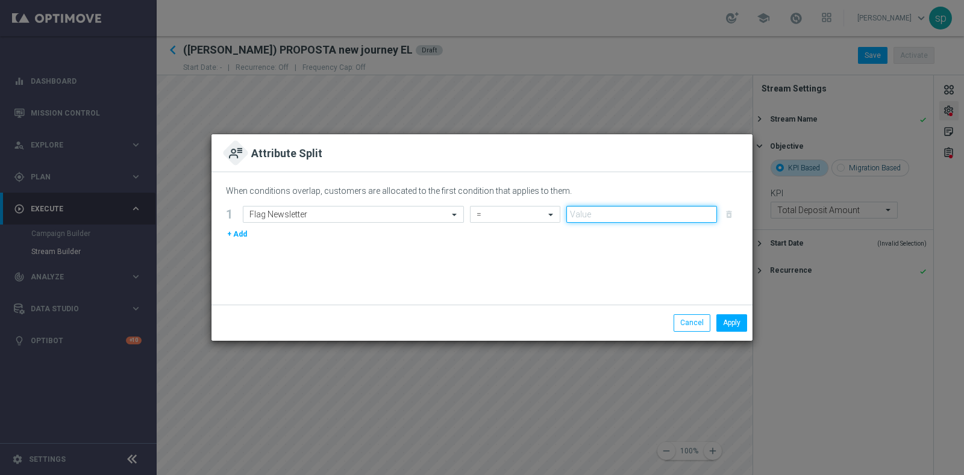
click at [623, 206] on input "number" at bounding box center [641, 214] width 151 height 17
type input "1"
click at [709, 210] on input "1" at bounding box center [641, 214] width 151 height 17
click at [729, 324] on button "Apply" at bounding box center [731, 322] width 31 height 17
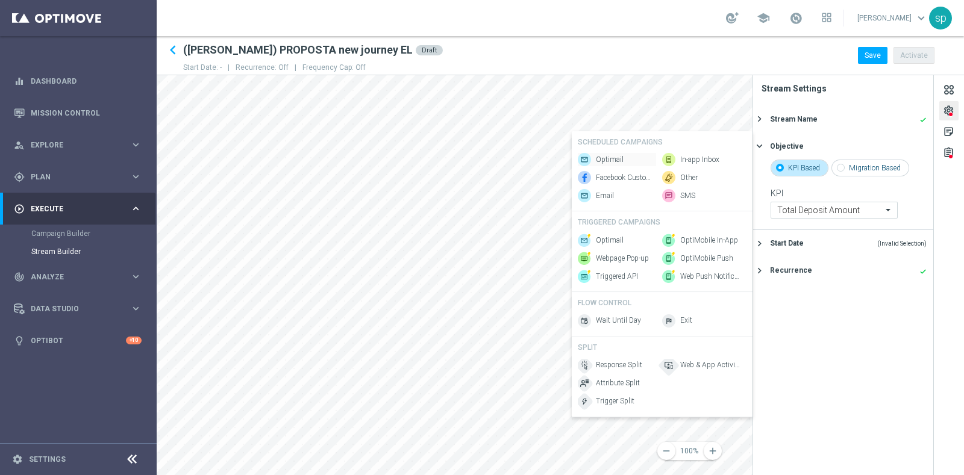
click at [609, 155] on span "Optimail" at bounding box center [610, 160] width 28 height 10
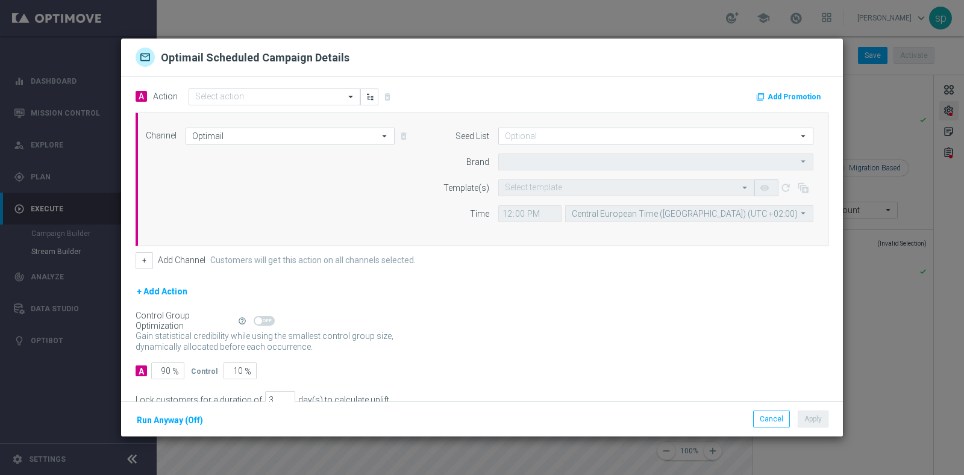
type input "Sisal Marketing"
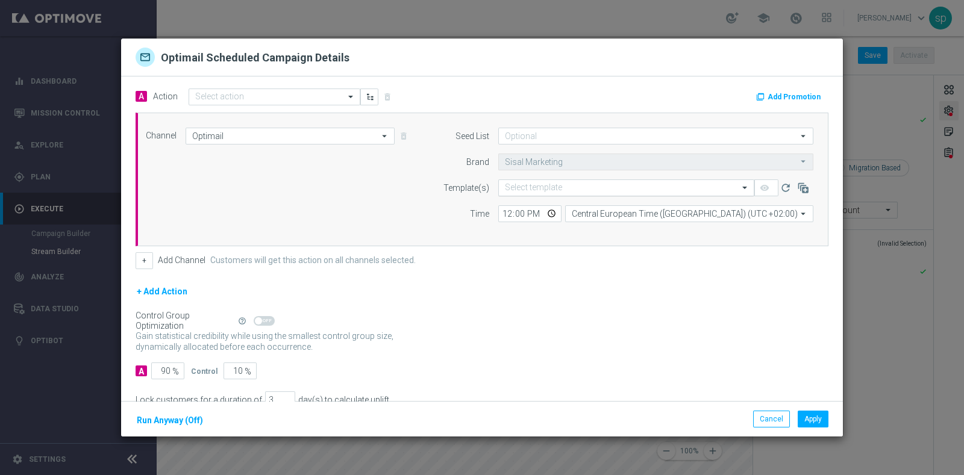
click at [531, 184] on input "text" at bounding box center [614, 188] width 219 height 10
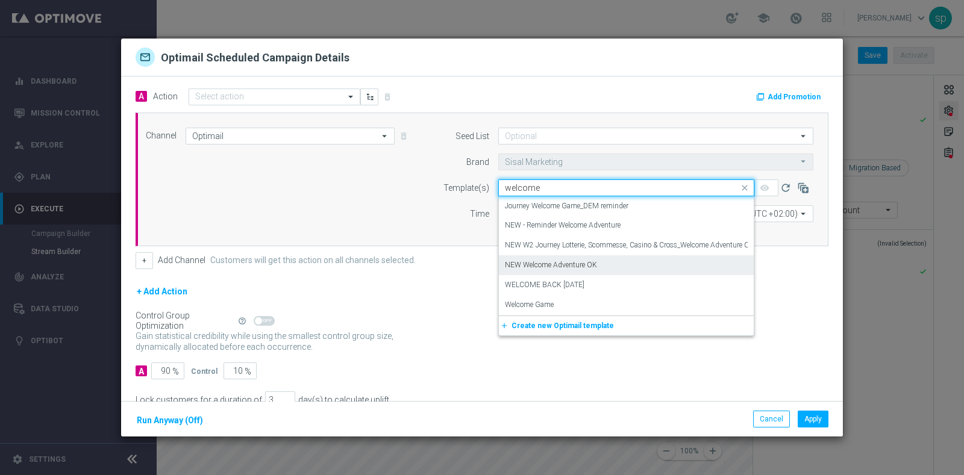
click at [567, 266] on label "NEW Welcome Adventure OK" at bounding box center [551, 265] width 92 height 10
type input "welcome"
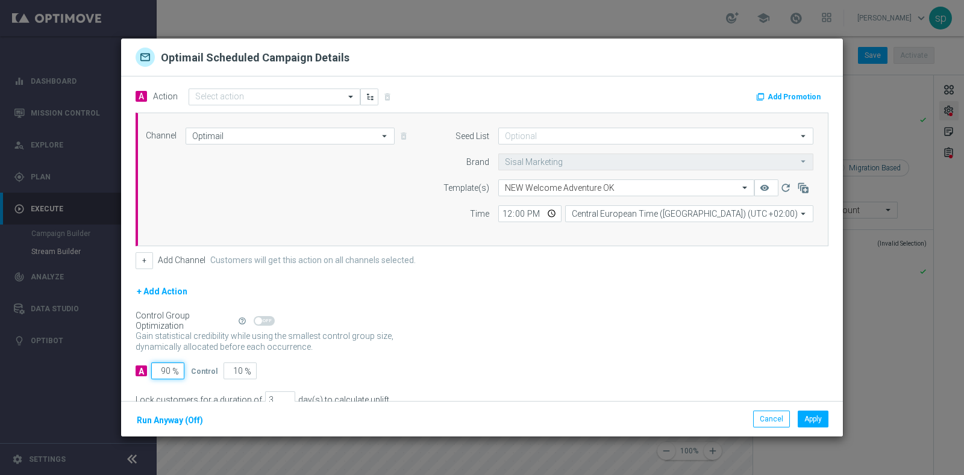
click at [165, 369] on input "90" at bounding box center [167, 371] width 33 height 17
type input "0"
type input "100"
type input "10"
type input "90"
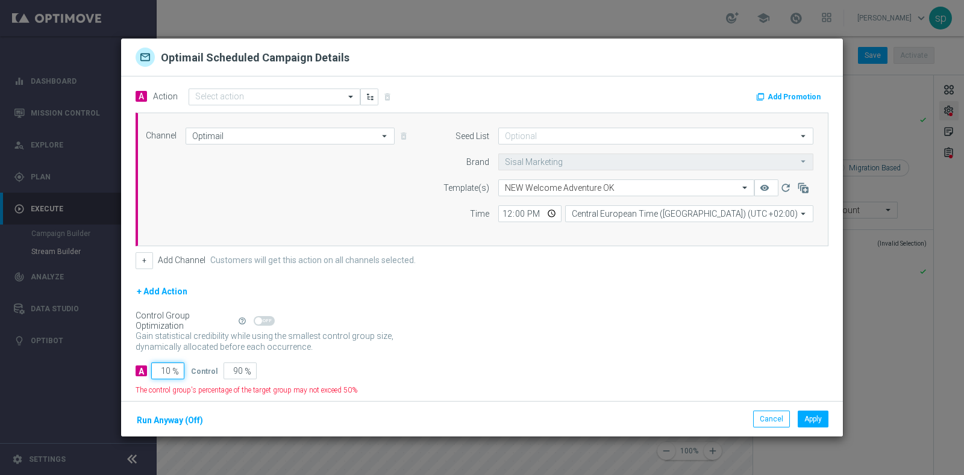
type input "100"
type input "0"
type input "100"
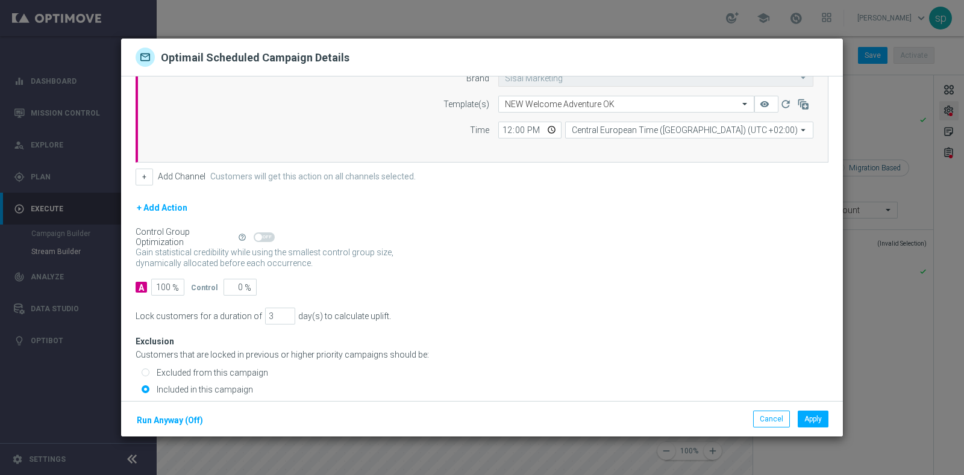
scroll to position [90, 0]
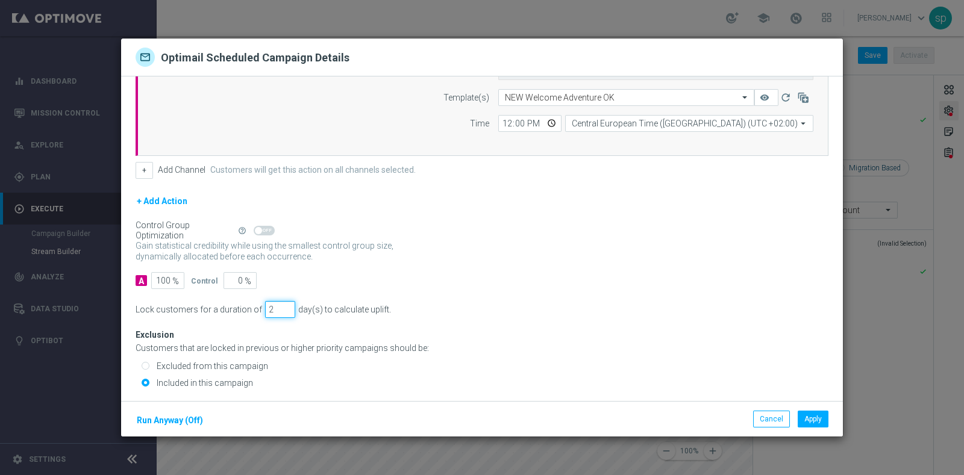
click at [279, 310] on input "2" at bounding box center [280, 309] width 30 height 17
type input "1"
click at [279, 310] on input "1" at bounding box center [280, 309] width 30 height 17
click at [179, 421] on button "Run Anyway (Off)" at bounding box center [169, 420] width 69 height 15
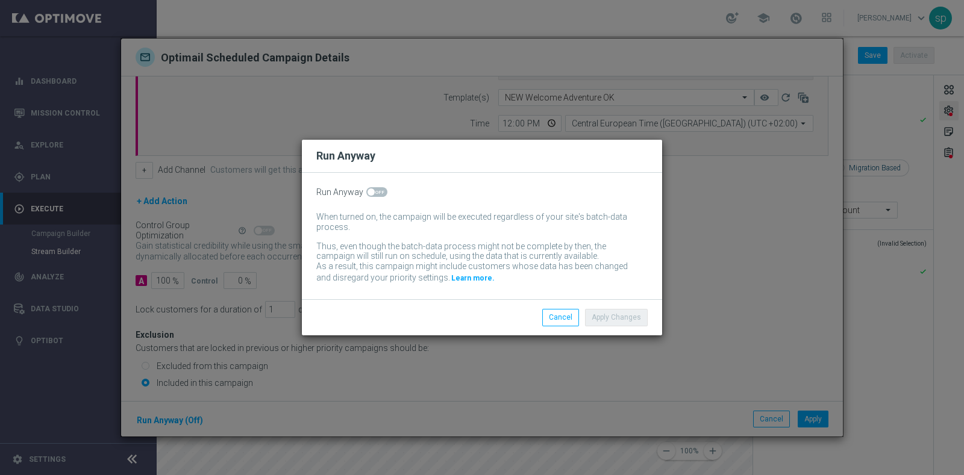
click at [373, 191] on span at bounding box center [376, 192] width 21 height 10
click at [373, 191] on input "checkbox" at bounding box center [376, 192] width 21 height 10
checkbox input "true"
click at [605, 307] on div "Apply Changes Cancel" at bounding box center [482, 317] width 360 height 36
click at [609, 313] on button "Apply Changes" at bounding box center [616, 317] width 63 height 17
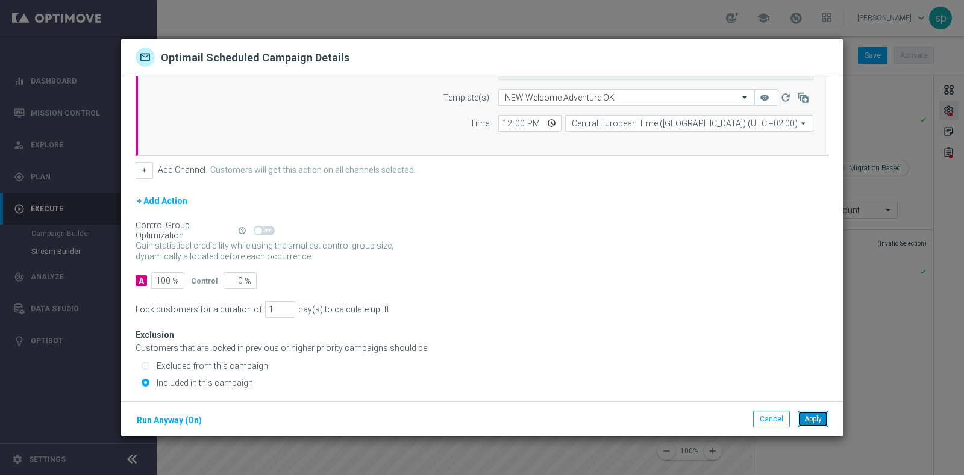
click at [806, 420] on button "Apply" at bounding box center [812, 419] width 31 height 17
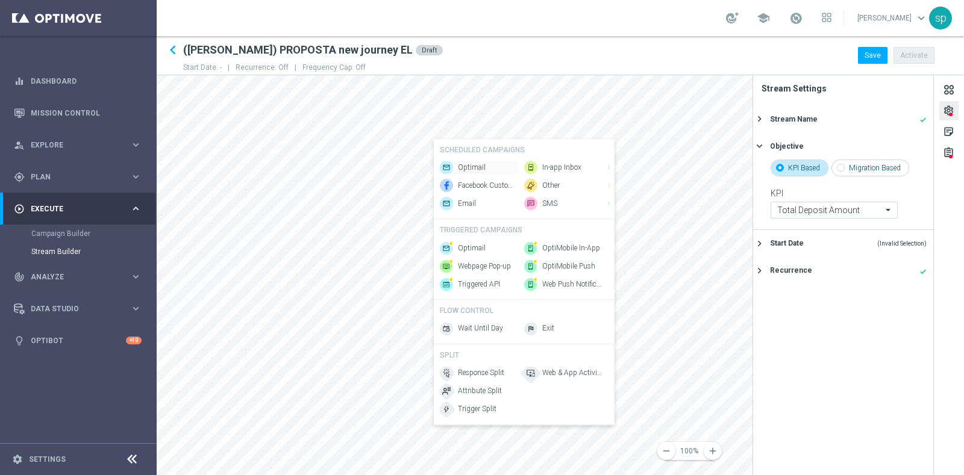
click at [473, 163] on span "Optimail" at bounding box center [472, 168] width 28 height 10
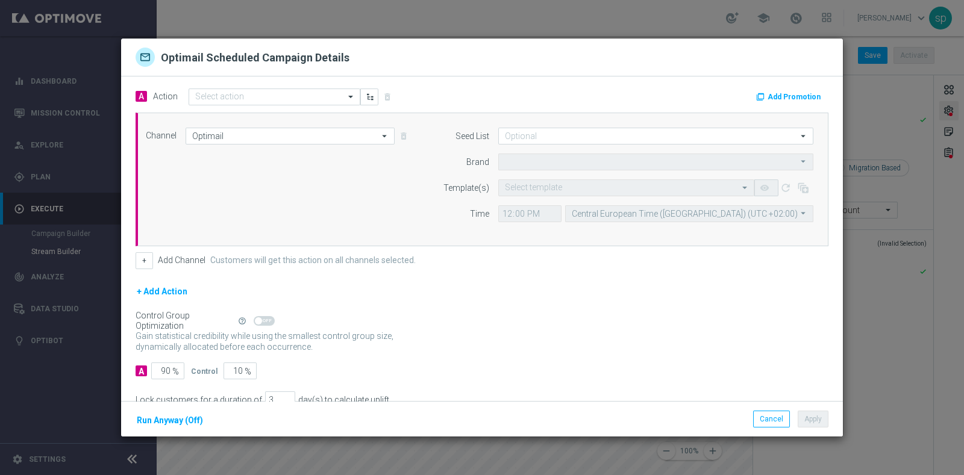
type input "Sisal Marketing"
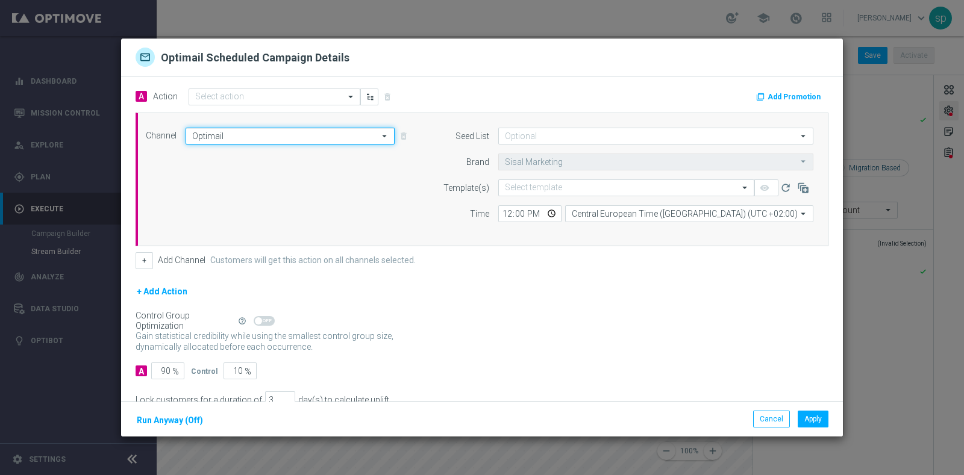
click at [245, 135] on input "Optimail" at bounding box center [289, 136] width 209 height 17
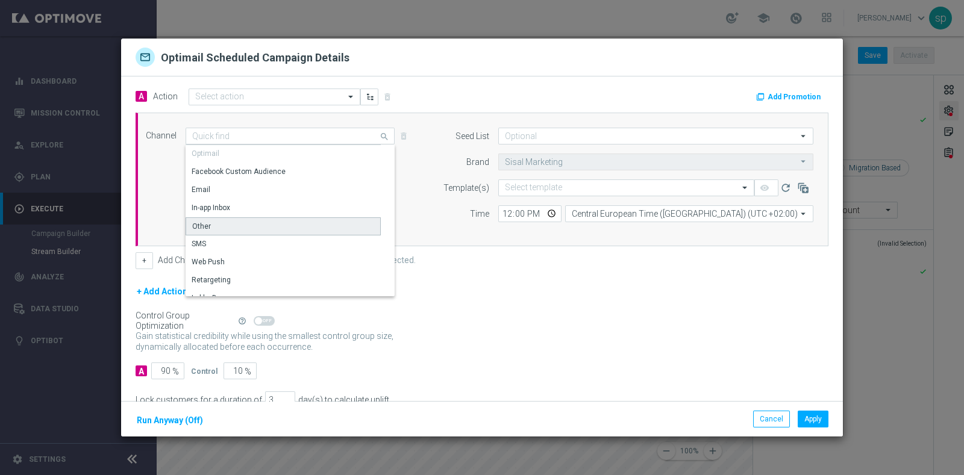
click at [220, 228] on div "Other" at bounding box center [282, 226] width 195 height 18
type input "Other"
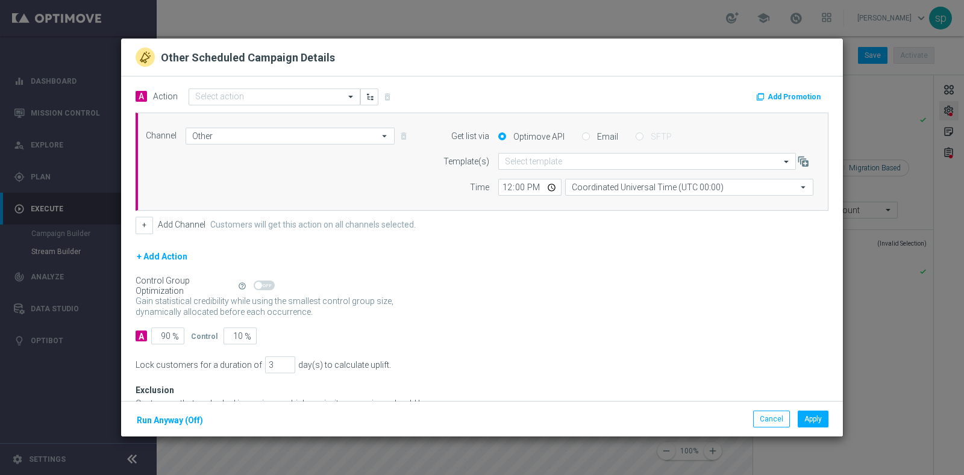
click at [594, 134] on label "Email" at bounding box center [606, 136] width 24 height 11
click at [590, 134] on input "Email" at bounding box center [586, 138] width 8 height 8
radio input "true"
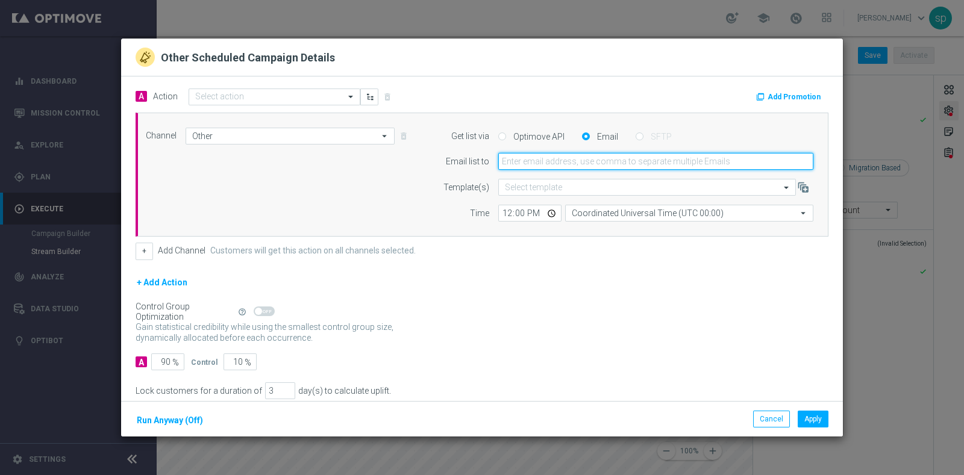
click at [590, 164] on input "email" at bounding box center [655, 161] width 315 height 17
type input "[PERSON_NAME][EMAIL_ADDRESS][PERSON_NAME][DOMAIN_NAME]"
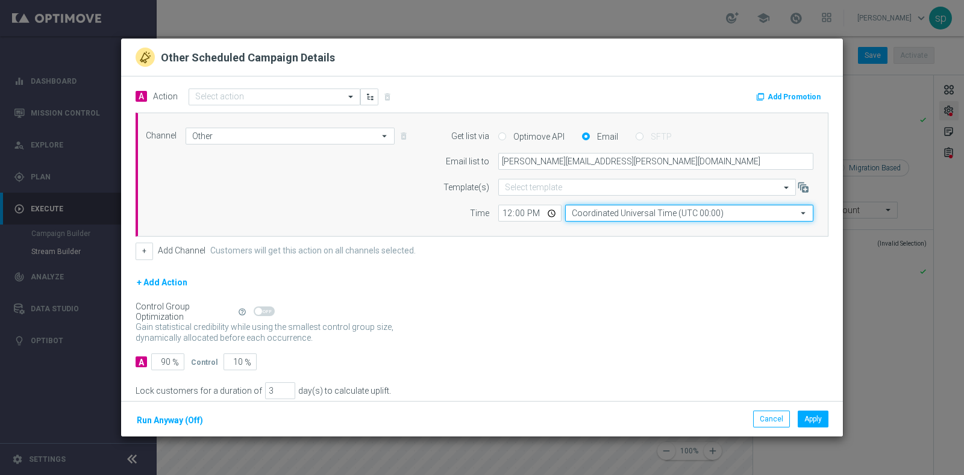
click at [618, 217] on input "Coordinated Universal Time (UTC 00:00)" at bounding box center [689, 213] width 248 height 17
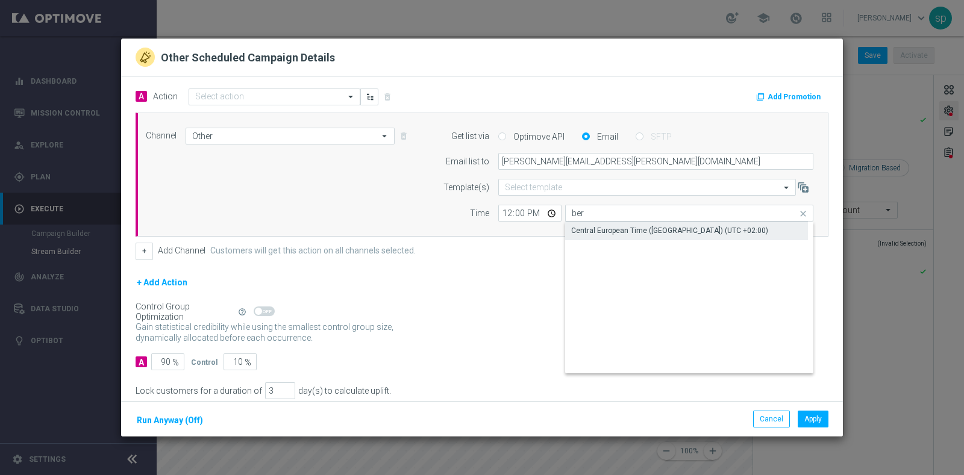
click at [625, 229] on div "Central European Time ([GEOGRAPHIC_DATA]) (UTC +02:00)" at bounding box center [669, 230] width 197 height 11
type input "Central European Time ([GEOGRAPHIC_DATA]) (UTC +02:00)"
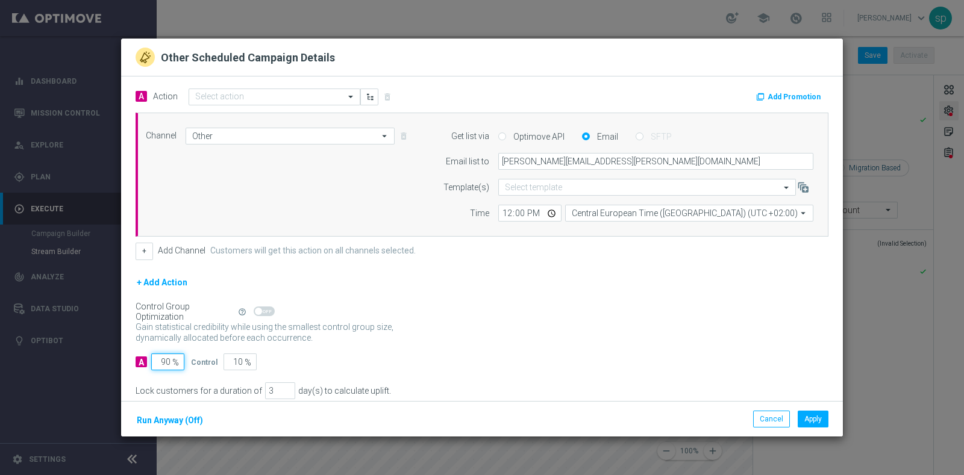
click at [169, 359] on input "90" at bounding box center [167, 361] width 33 height 17
type input "9"
type input "91"
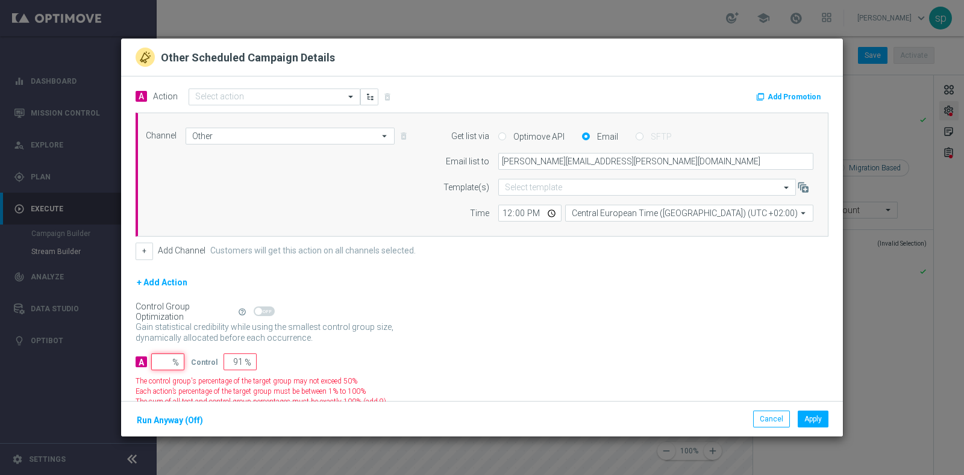
type input "100"
type input "1"
type input "99"
type input "10"
type input "90"
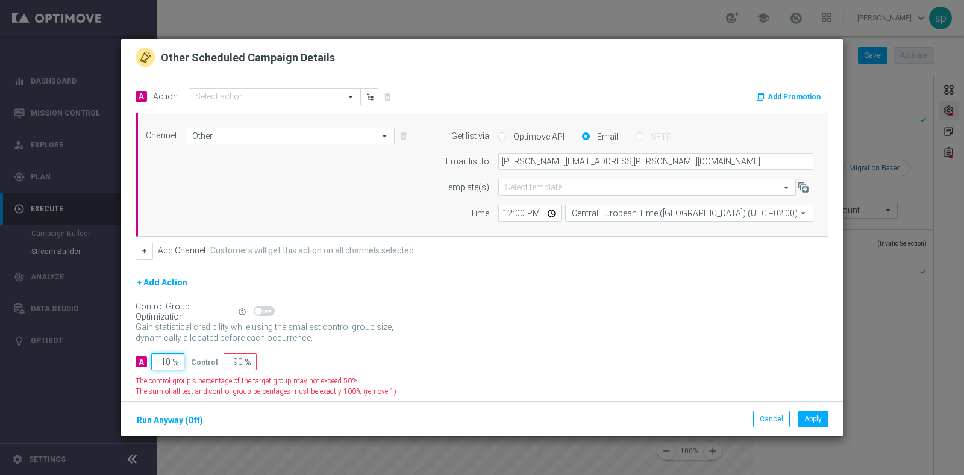
type input "100"
type input "0"
type input "100"
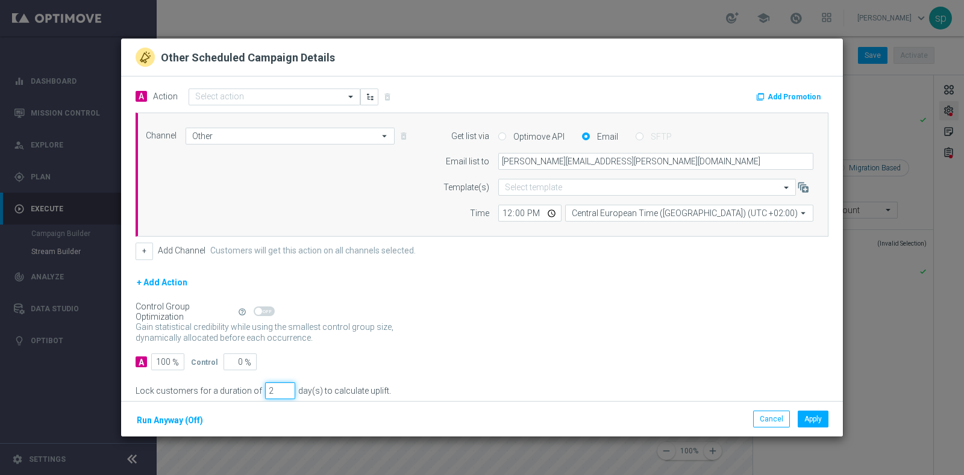
click at [281, 392] on input "2" at bounding box center [280, 390] width 30 height 17
type input "1"
click at [281, 392] on input "1" at bounding box center [280, 390] width 30 height 17
click at [189, 422] on button "Run Anyway (Off)" at bounding box center [169, 420] width 69 height 15
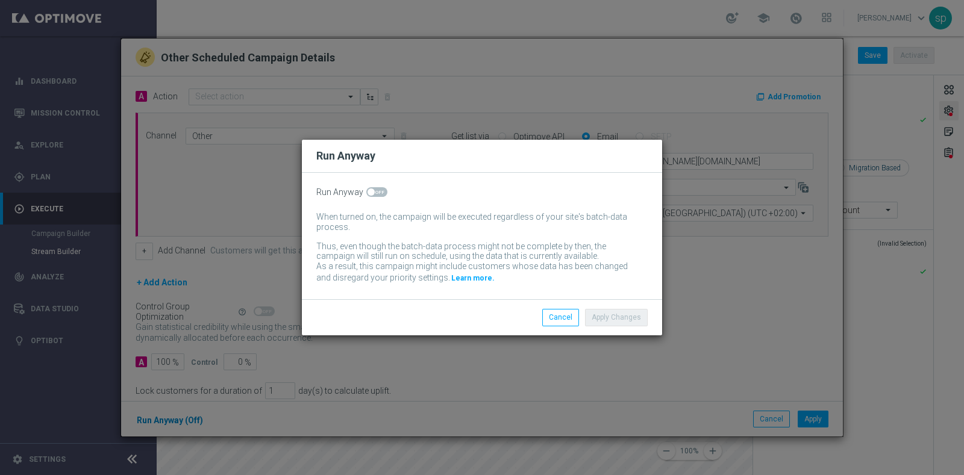
click at [189, 422] on modal-container "Run Anyway Run Anyway When turned on, the campaign will be executed regardless …" at bounding box center [482, 237] width 964 height 475
click at [379, 194] on span at bounding box center [376, 192] width 21 height 10
click at [379, 194] on input "checkbox" at bounding box center [376, 192] width 21 height 10
checkbox input "true"
click at [638, 318] on button "Apply Changes" at bounding box center [616, 317] width 63 height 17
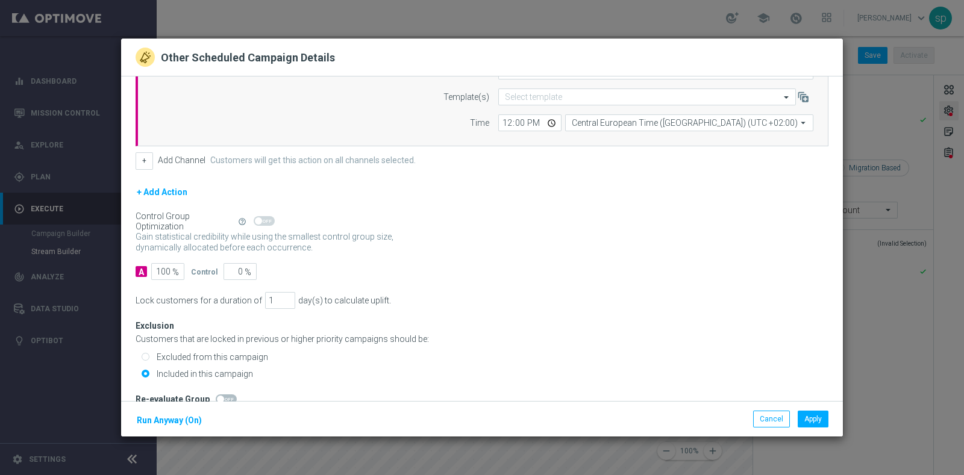
scroll to position [108, 0]
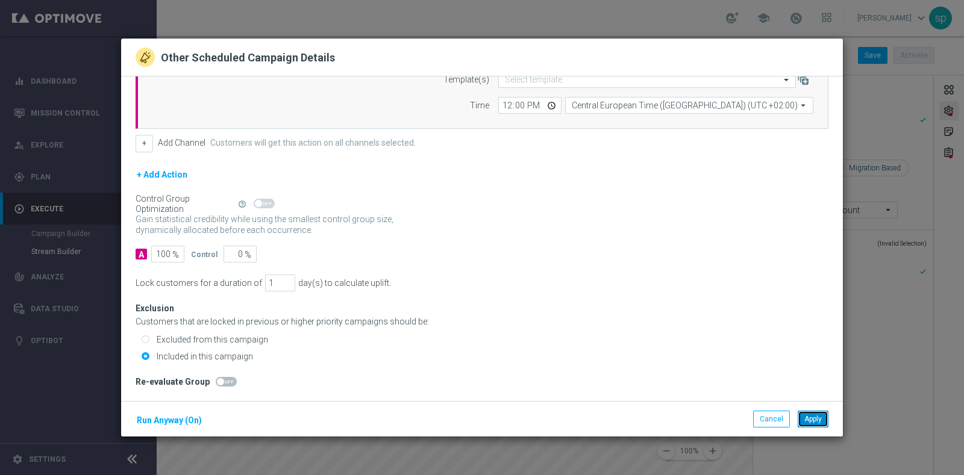
click at [807, 421] on button "Apply" at bounding box center [812, 419] width 31 height 17
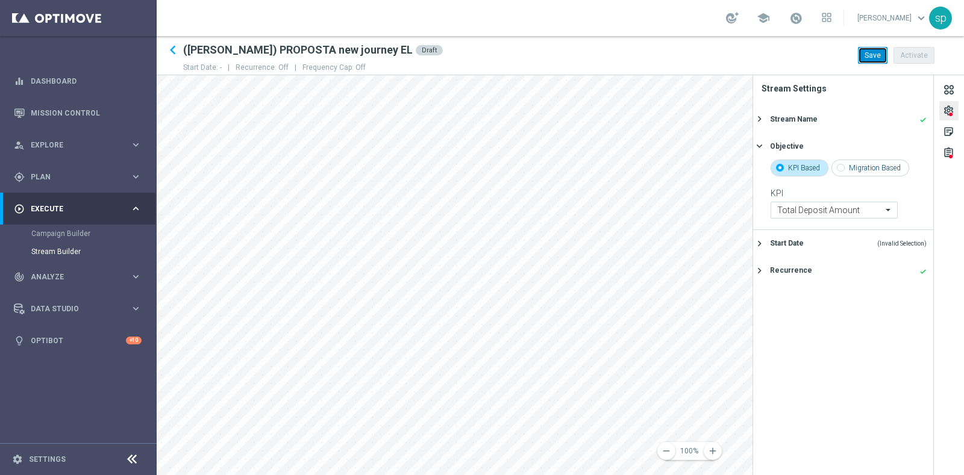
click at [867, 58] on button "Save" at bounding box center [873, 55] width 30 height 17
click at [671, 452] on icon "remove" at bounding box center [666, 451] width 11 height 11
click at [154, 324] on main "equalizer Dashboard Mission Control" at bounding box center [482, 237] width 964 height 475
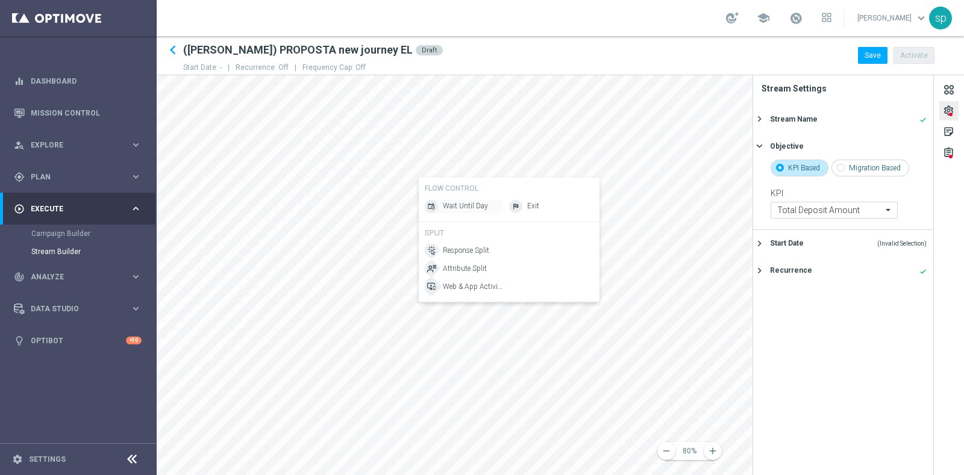
click at [482, 206] on span "Wait Until Day" at bounding box center [465, 206] width 45 height 10
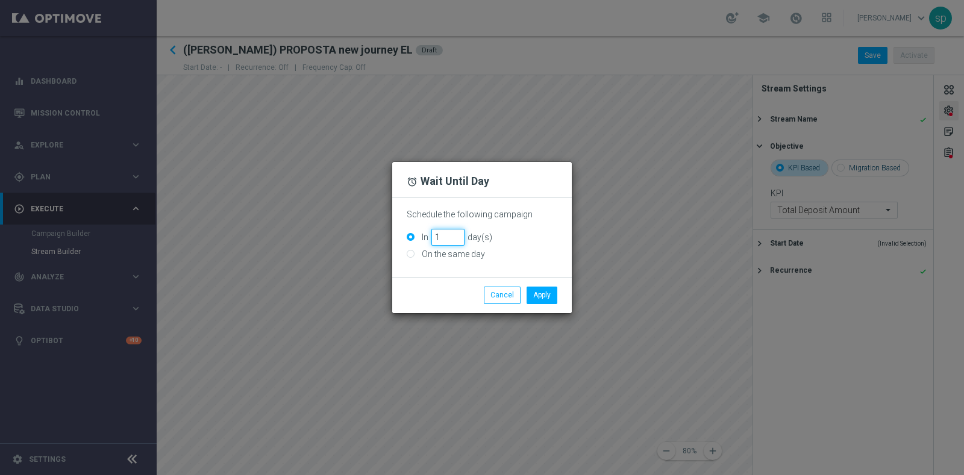
click at [458, 241] on input "1" at bounding box center [447, 237] width 33 height 17
click at [455, 233] on input "2" at bounding box center [447, 237] width 33 height 17
type input "3"
click at [455, 233] on input "3" at bounding box center [447, 237] width 33 height 17
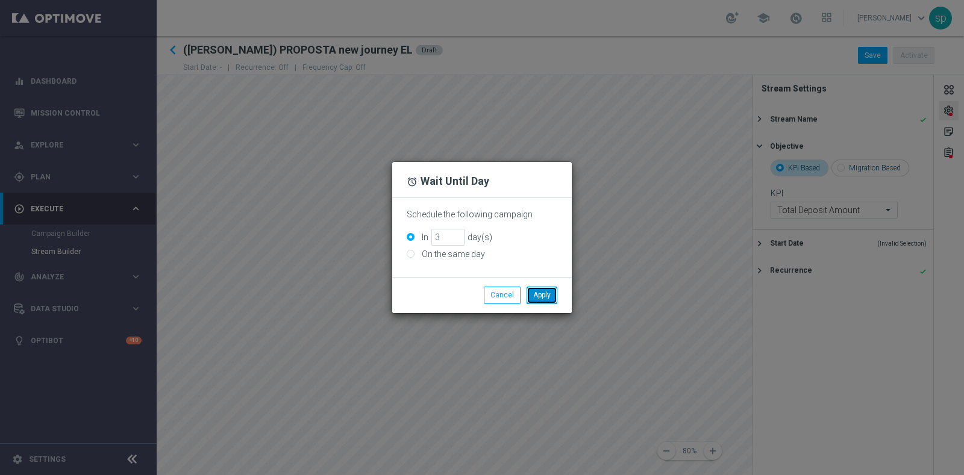
click at [536, 293] on button "Apply" at bounding box center [541, 295] width 31 height 17
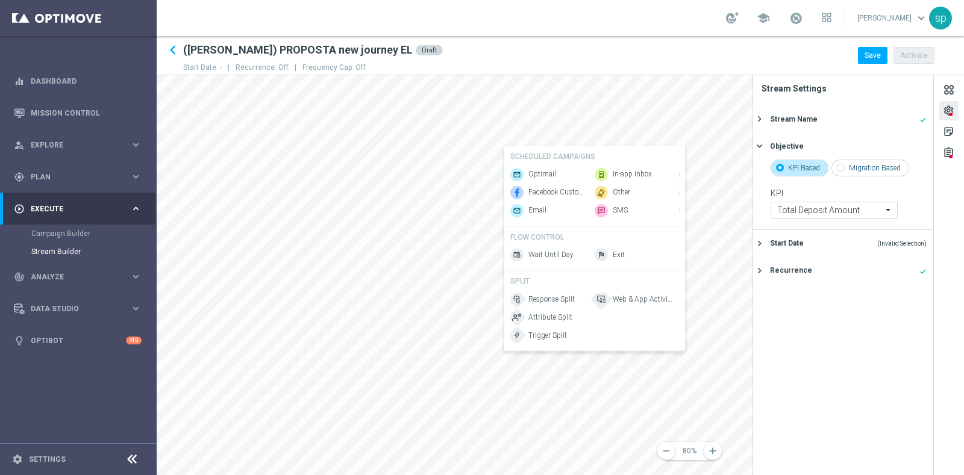
click at [547, 331] on div "Response Split Attribute Split Trigger Split" at bounding box center [549, 317] width 78 height 49
click at [547, 323] on span "Attribute Split" at bounding box center [550, 318] width 44 height 10
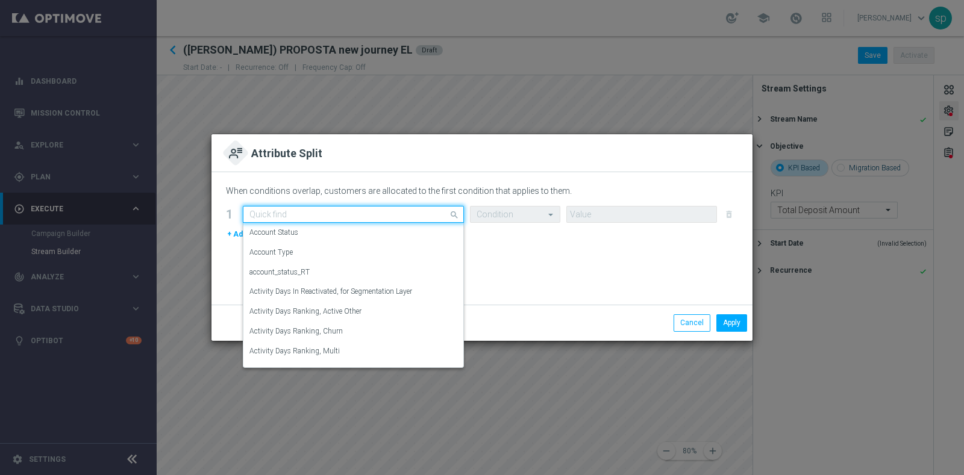
click at [406, 216] on input "text" at bounding box center [341, 215] width 184 height 10
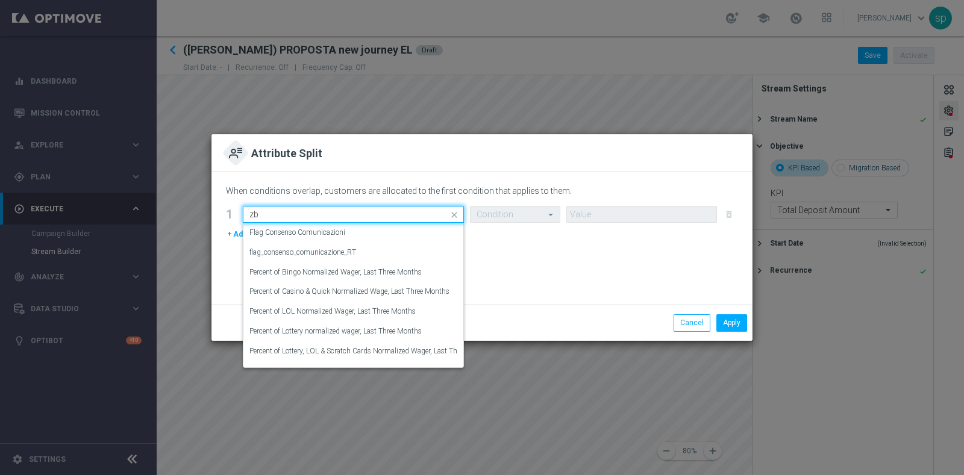
type input "z"
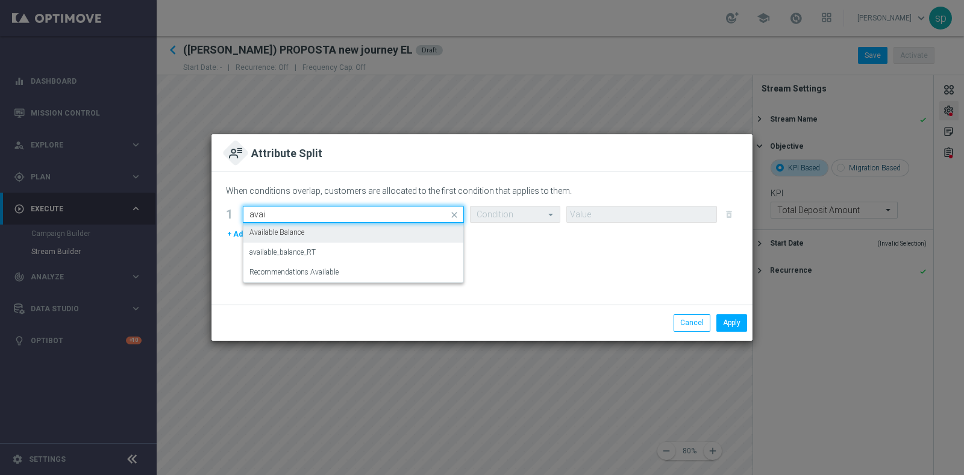
click at [369, 232] on div "Available Balance" at bounding box center [353, 233] width 208 height 20
type input "avai"
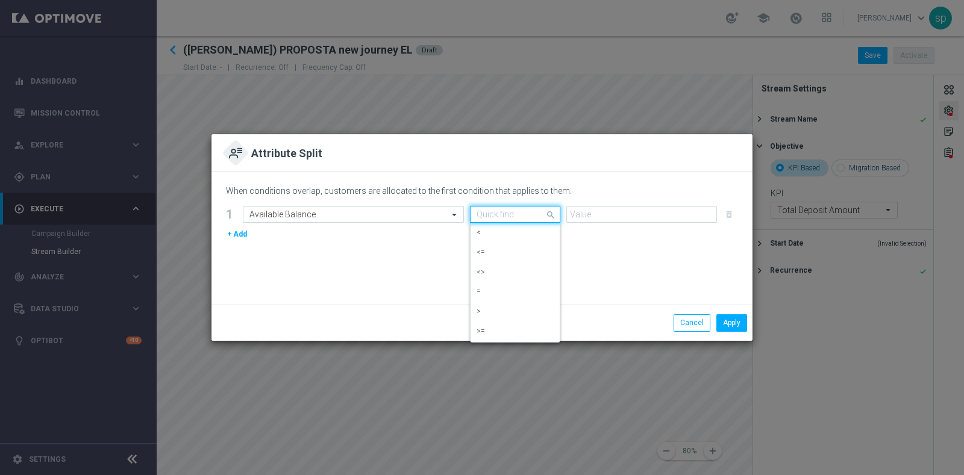
click at [521, 211] on input "text" at bounding box center [502, 215] width 53 height 10
click at [502, 254] on div "<=" at bounding box center [514, 253] width 77 height 20
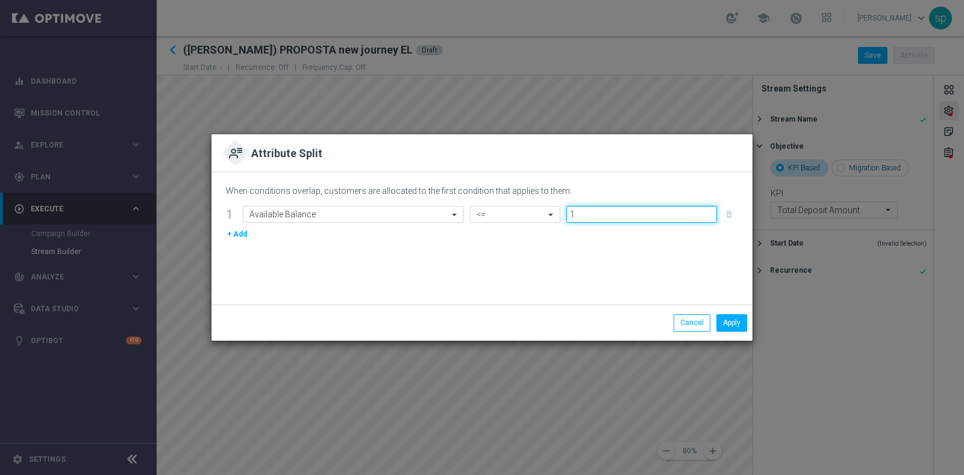
click at [711, 210] on input "1" at bounding box center [641, 214] width 151 height 17
click at [711, 210] on input "2" at bounding box center [641, 214] width 151 height 17
type input "3"
click at [711, 210] on input "3" at bounding box center [641, 214] width 151 height 17
click at [733, 324] on button "Apply" at bounding box center [731, 322] width 31 height 17
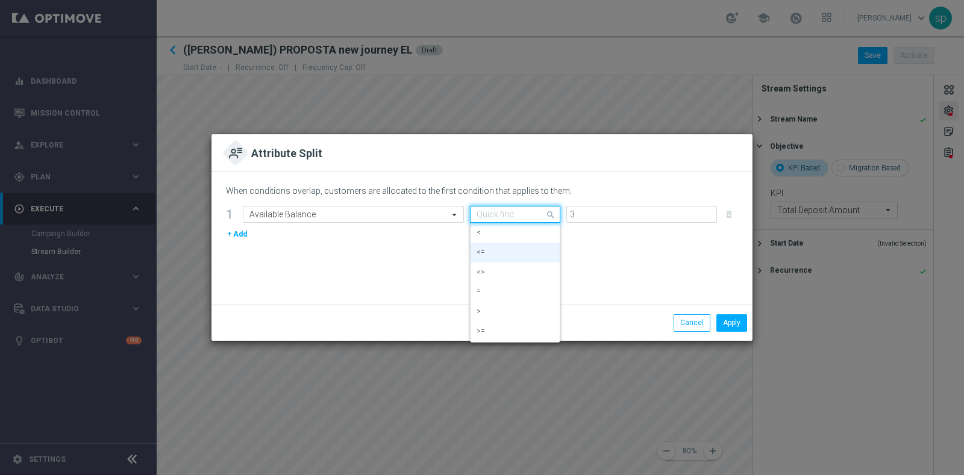
click at [556, 214] on span at bounding box center [551, 214] width 15 height 15
click at [518, 231] on div "<" at bounding box center [514, 233] width 77 height 20
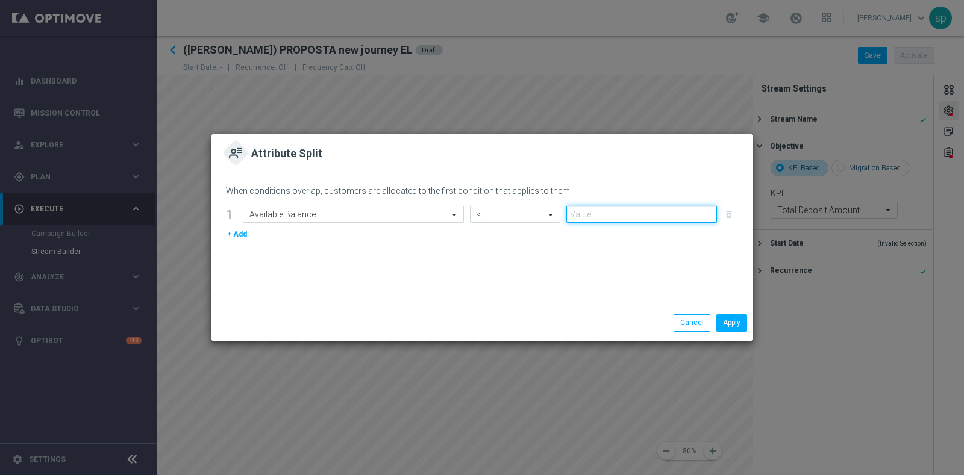
click at [615, 212] on input "number" at bounding box center [641, 214] width 151 height 17
click at [709, 210] on input "1" at bounding box center [641, 214] width 151 height 17
click at [709, 218] on input "0" at bounding box center [641, 214] width 151 height 17
click at [709, 218] on input "-1" at bounding box center [641, 214] width 151 height 17
click at [708, 210] on input "0" at bounding box center [641, 214] width 151 height 17
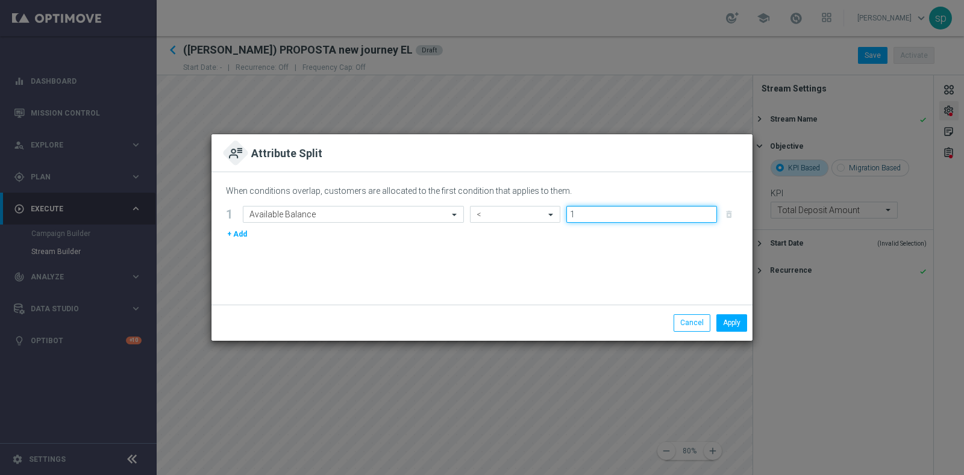
click at [708, 210] on input "1" at bounding box center [641, 214] width 151 height 17
click at [708, 210] on input "2" at bounding box center [641, 214] width 151 height 17
type input "3"
click at [708, 210] on input "3" at bounding box center [641, 214] width 151 height 17
click at [731, 319] on button "Apply" at bounding box center [731, 322] width 31 height 17
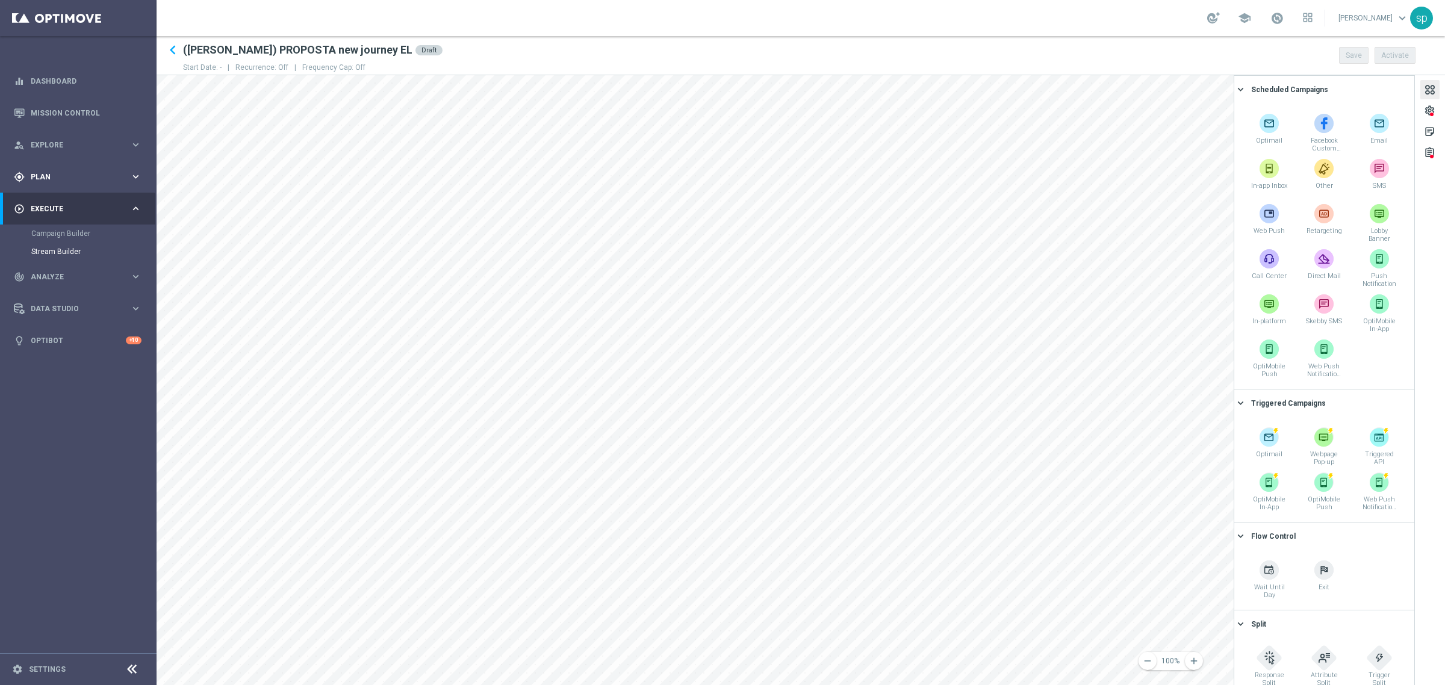
click at [40, 172] on div "gps_fixed Plan" at bounding box center [72, 177] width 116 height 11
click at [49, 257] on link "Streams" at bounding box center [78, 256] width 94 height 10
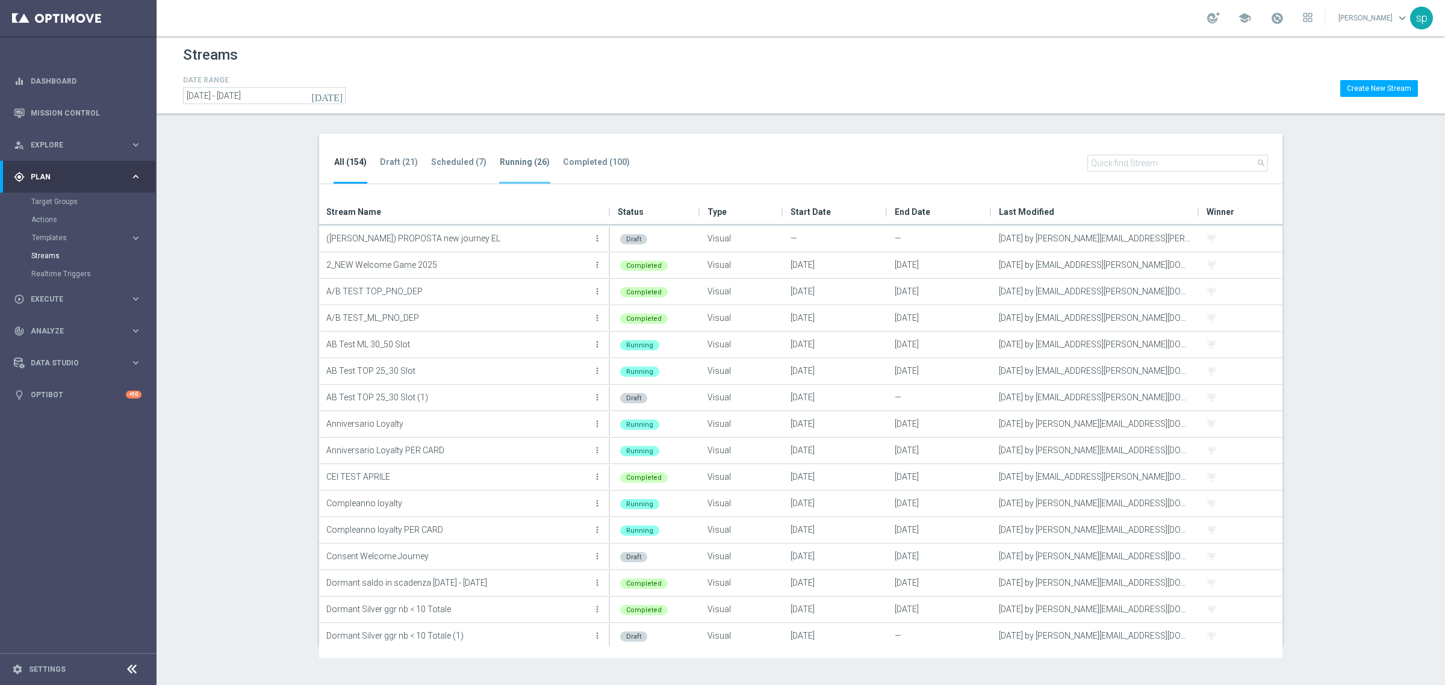
click at [510, 161] on tab-header "Running (26)" at bounding box center [525, 162] width 50 height 10
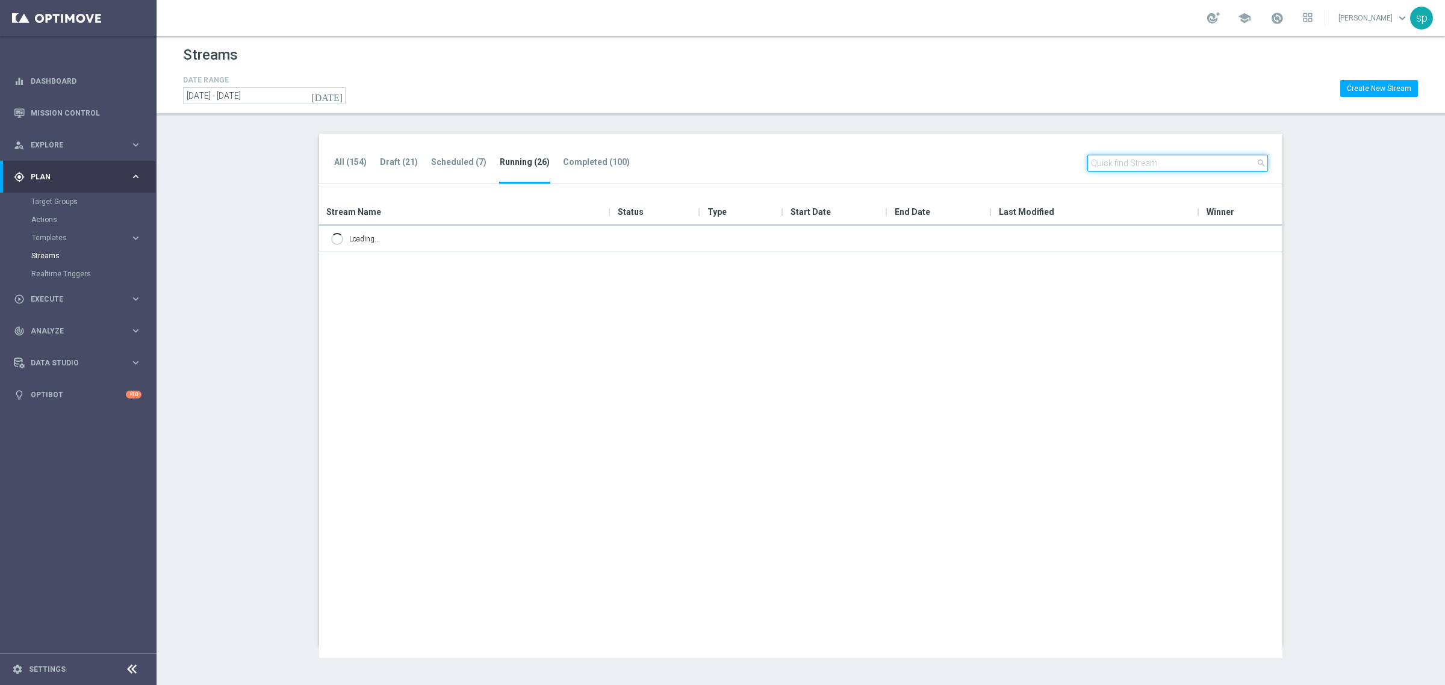
click at [1119, 161] on input "text" at bounding box center [1178, 163] width 181 height 17
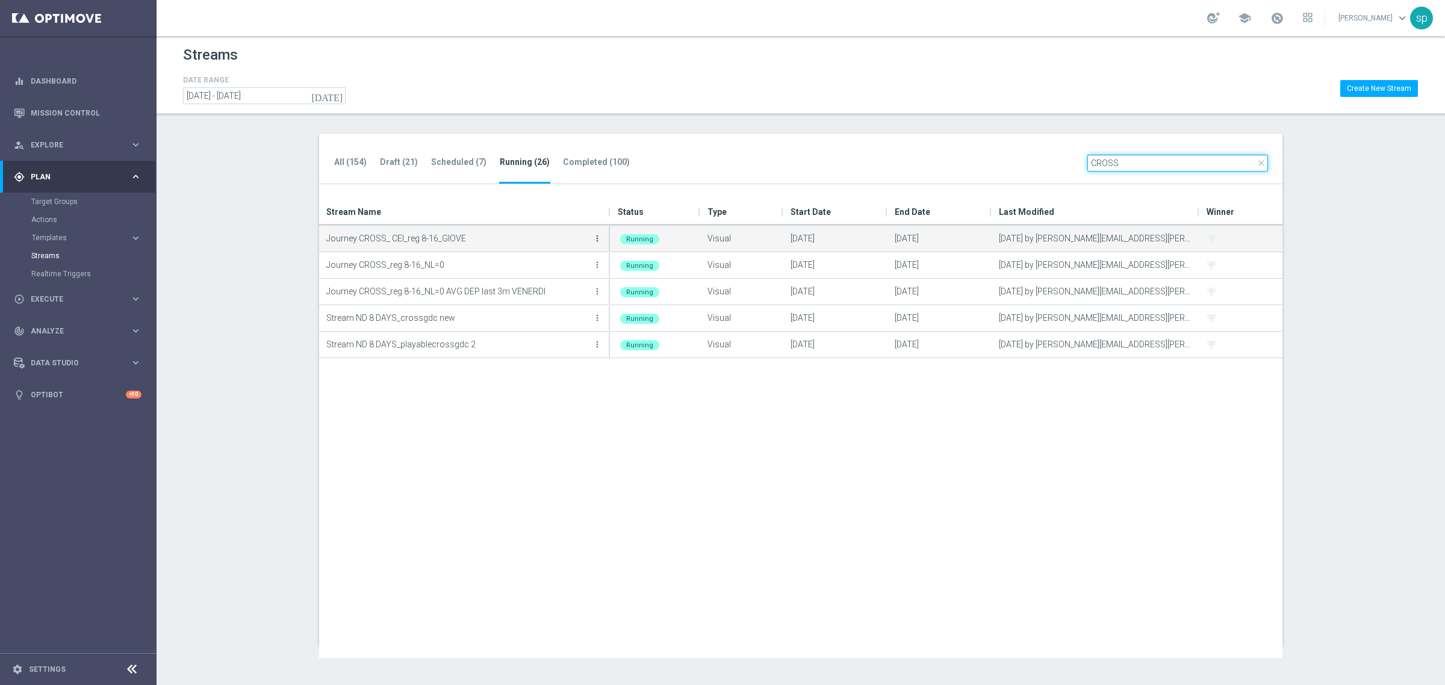
type input "CROSS"
click at [599, 234] on icon "more_vert" at bounding box center [598, 239] width 10 height 10
click at [531, 287] on div "Edit" at bounding box center [548, 291] width 73 height 8
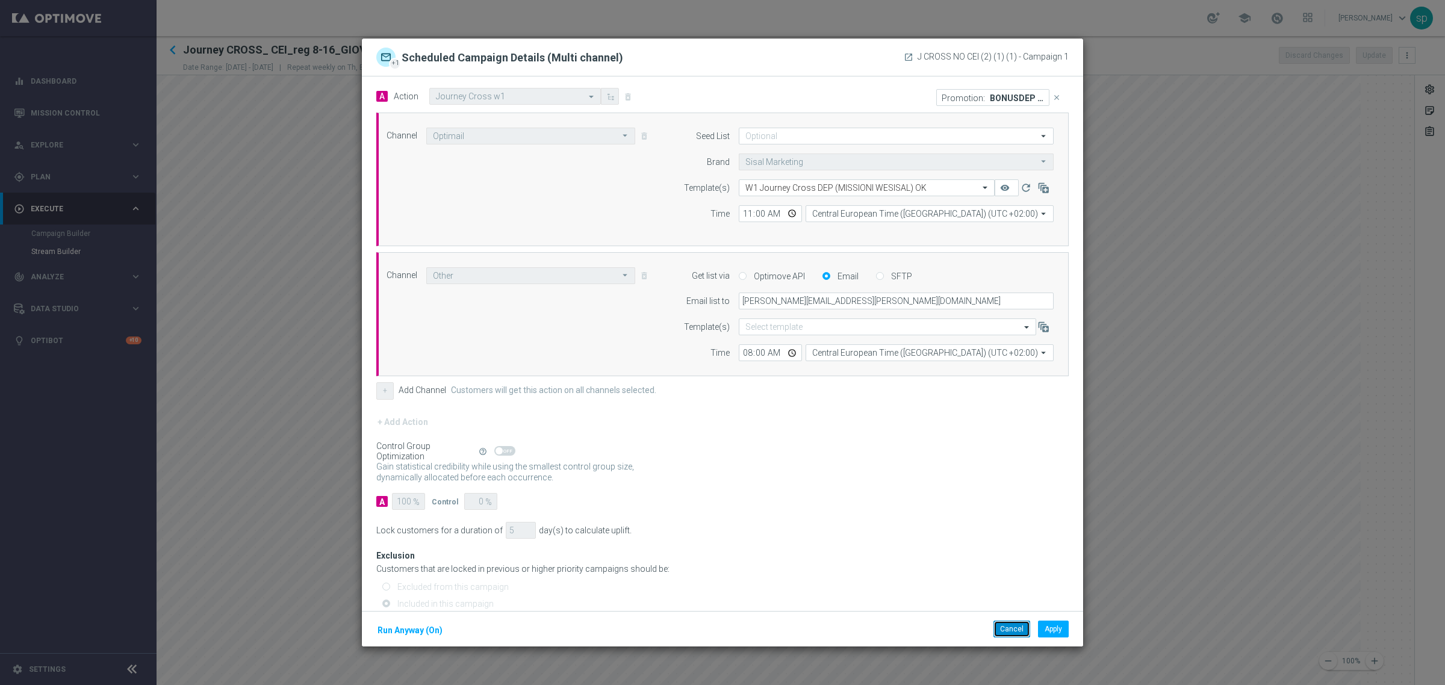
click at [1009, 625] on button "Cancel" at bounding box center [1012, 629] width 37 height 17
